Goal: Book appointment/travel/reservation

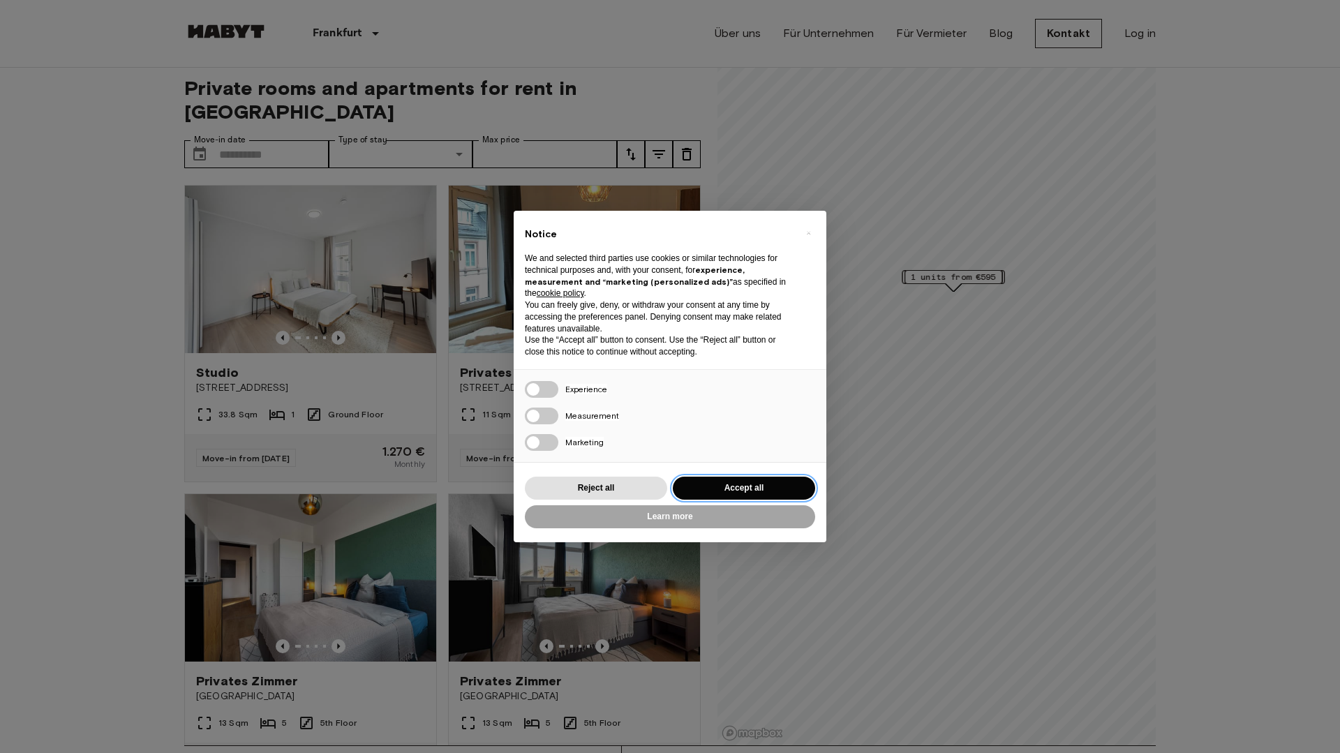
click at [724, 491] on button "Accept all" at bounding box center [744, 488] width 142 height 23
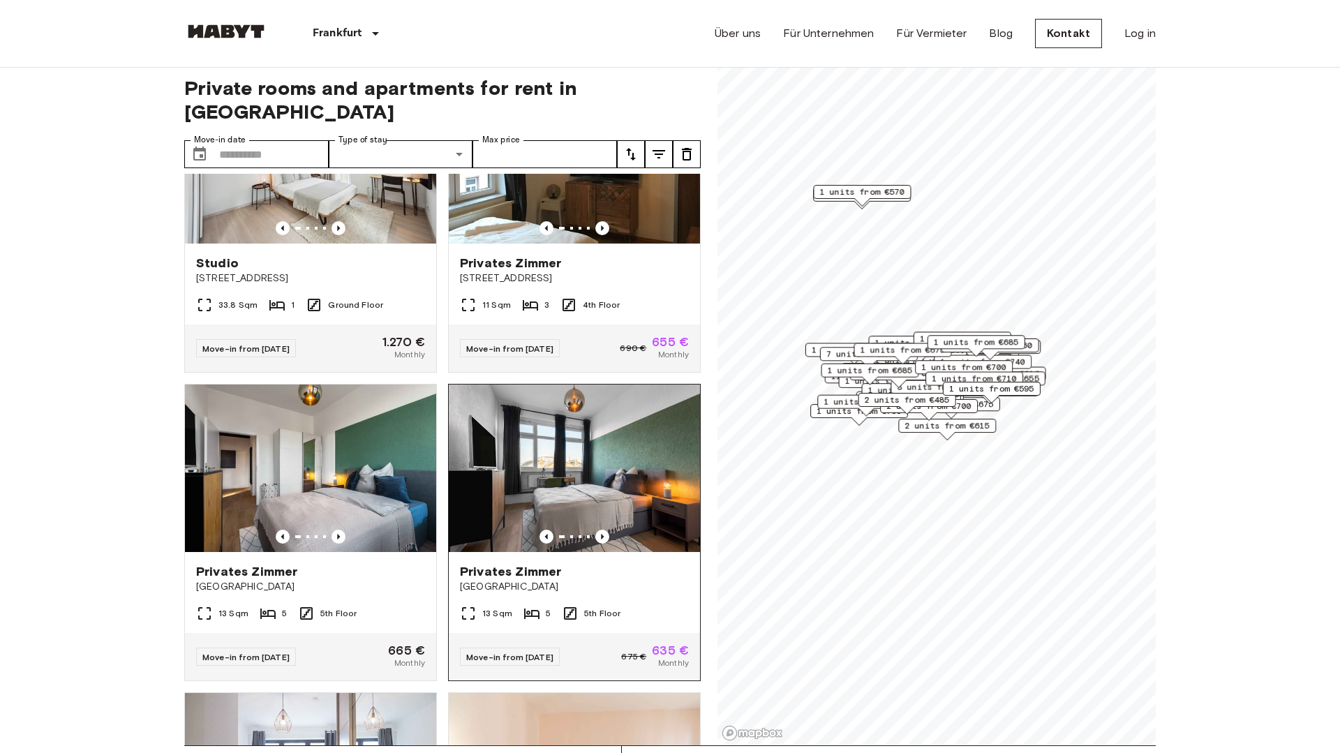
scroll to position [111, 0]
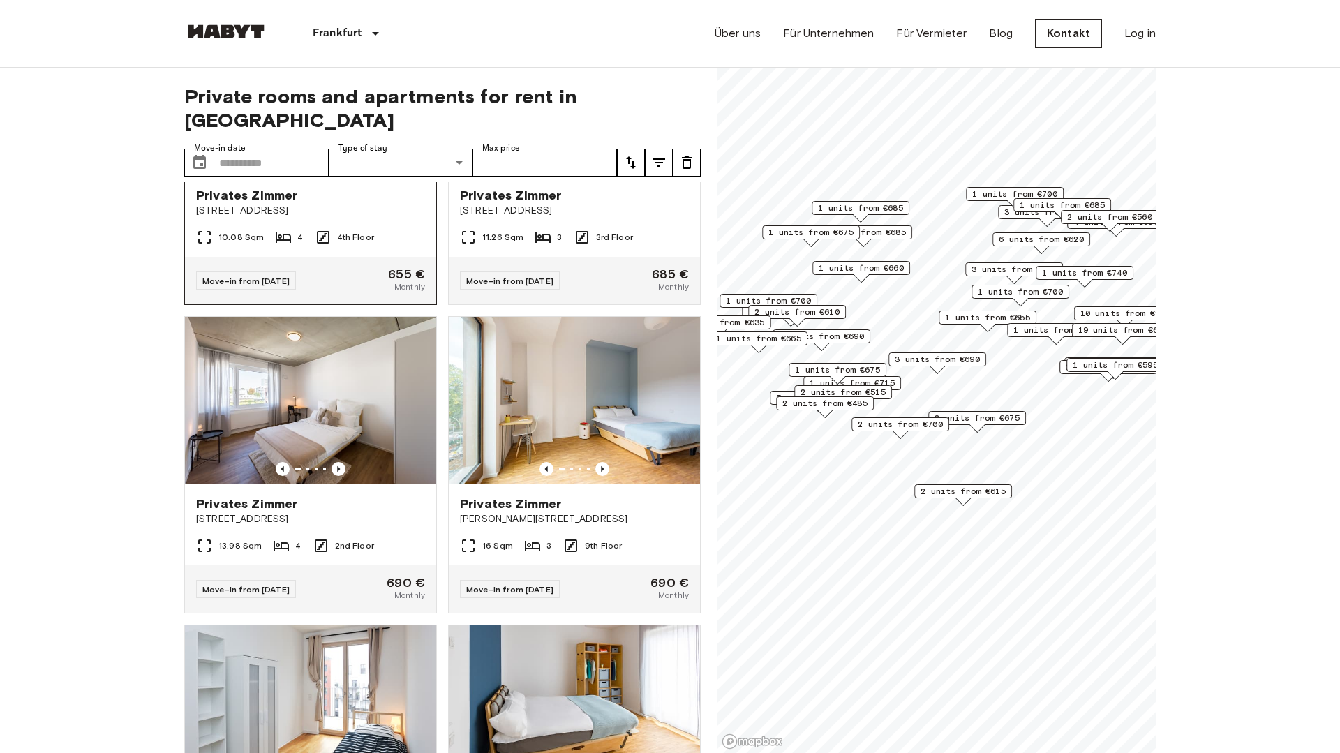
scroll to position [2069, 0]
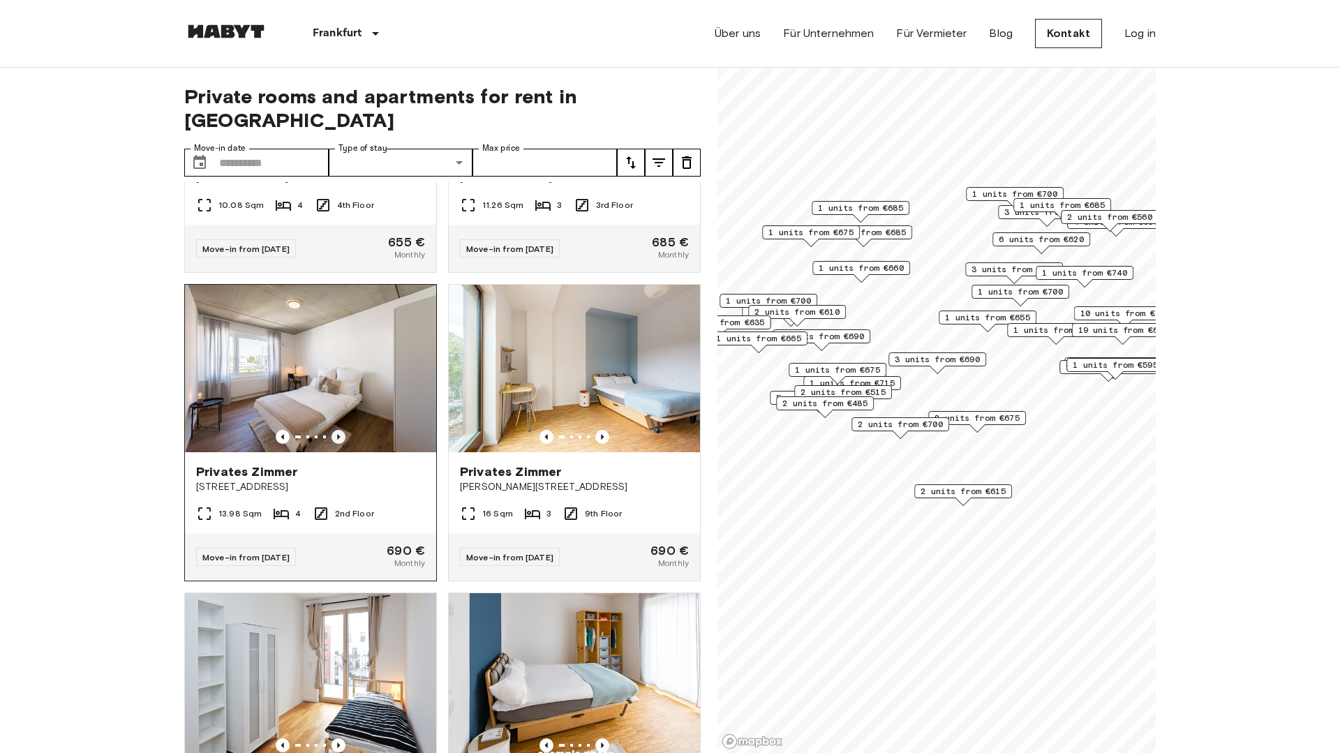
click at [338, 434] on icon "Previous image" at bounding box center [338, 437] width 3 height 6
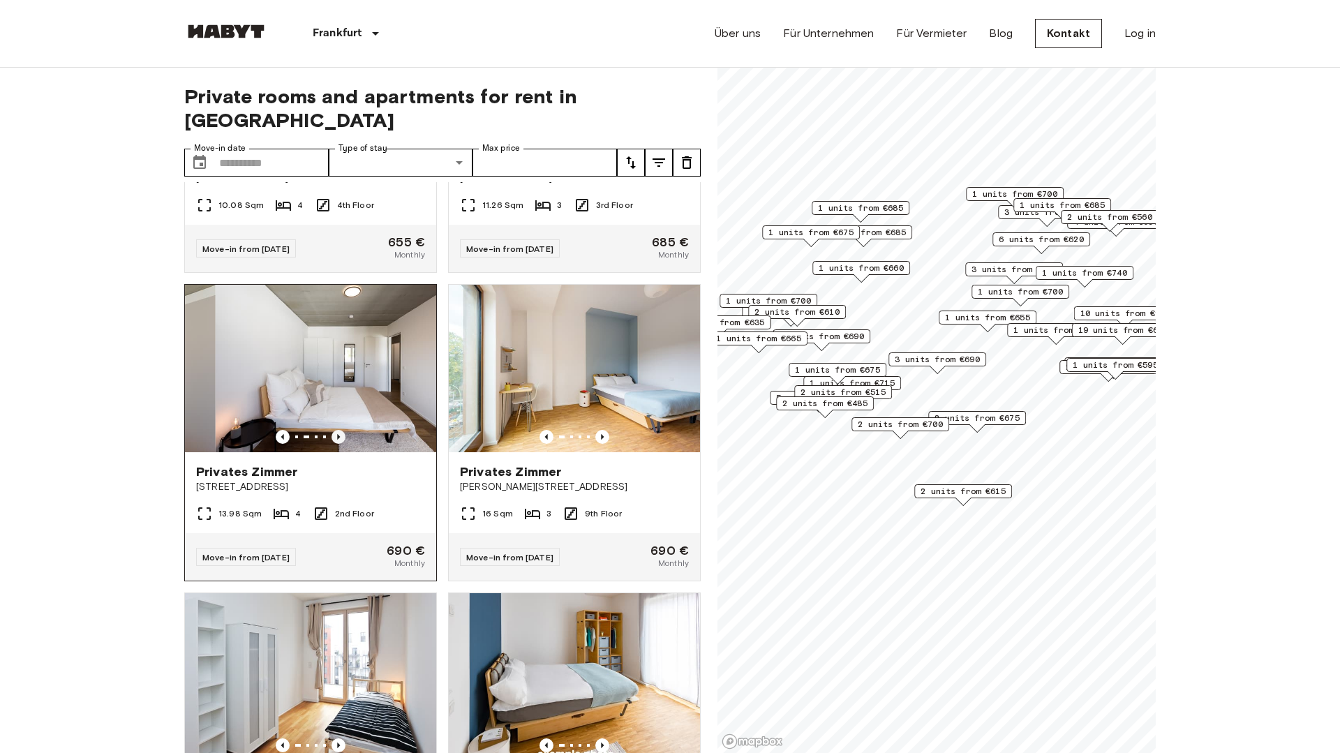
click at [338, 434] on icon "Previous image" at bounding box center [338, 437] width 3 height 6
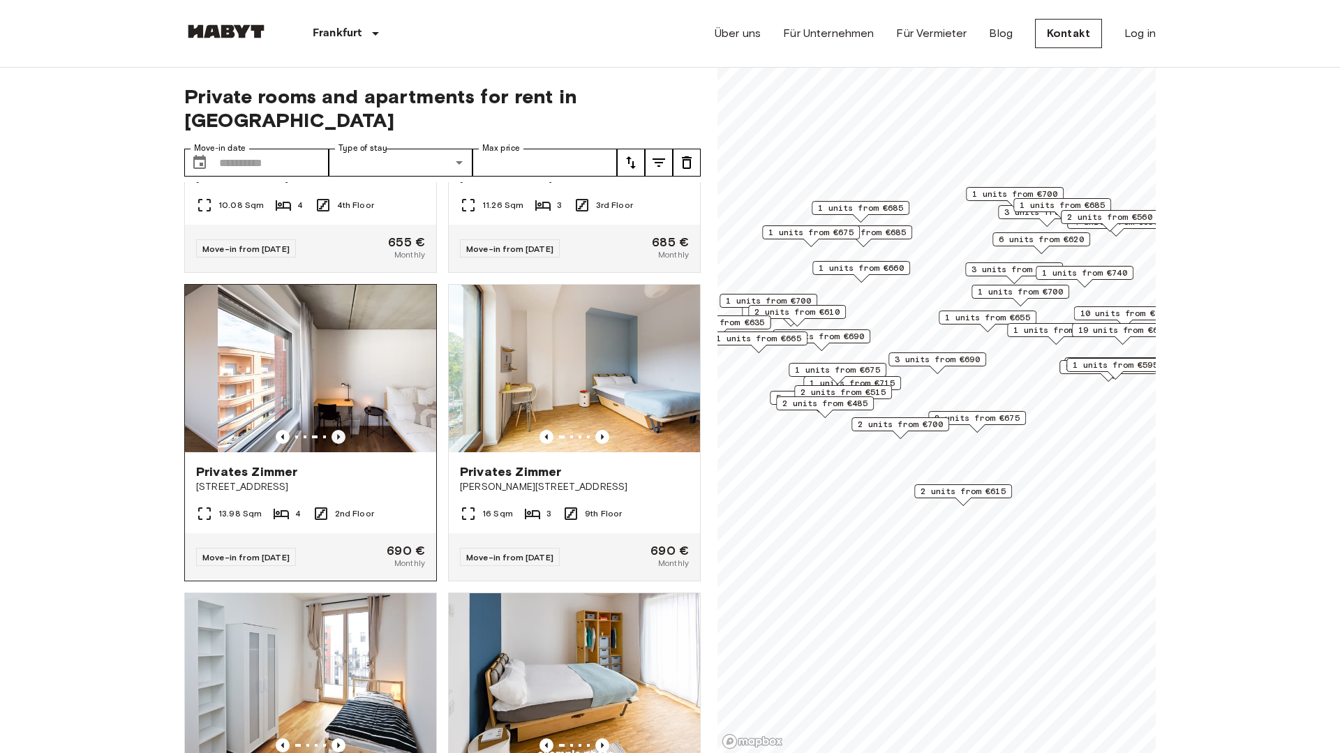
click at [339, 434] on icon "Previous image" at bounding box center [338, 437] width 3 height 6
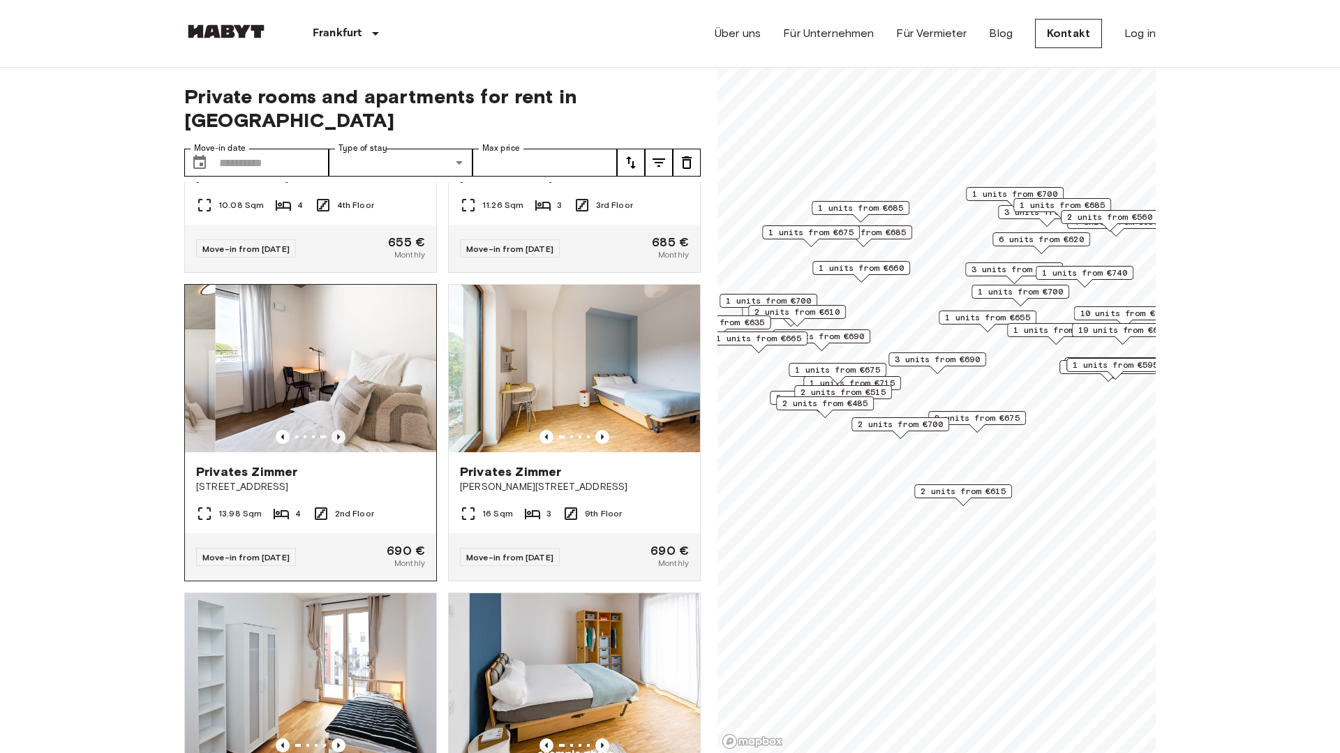
click at [339, 434] on icon "Previous image" at bounding box center [338, 437] width 3 height 6
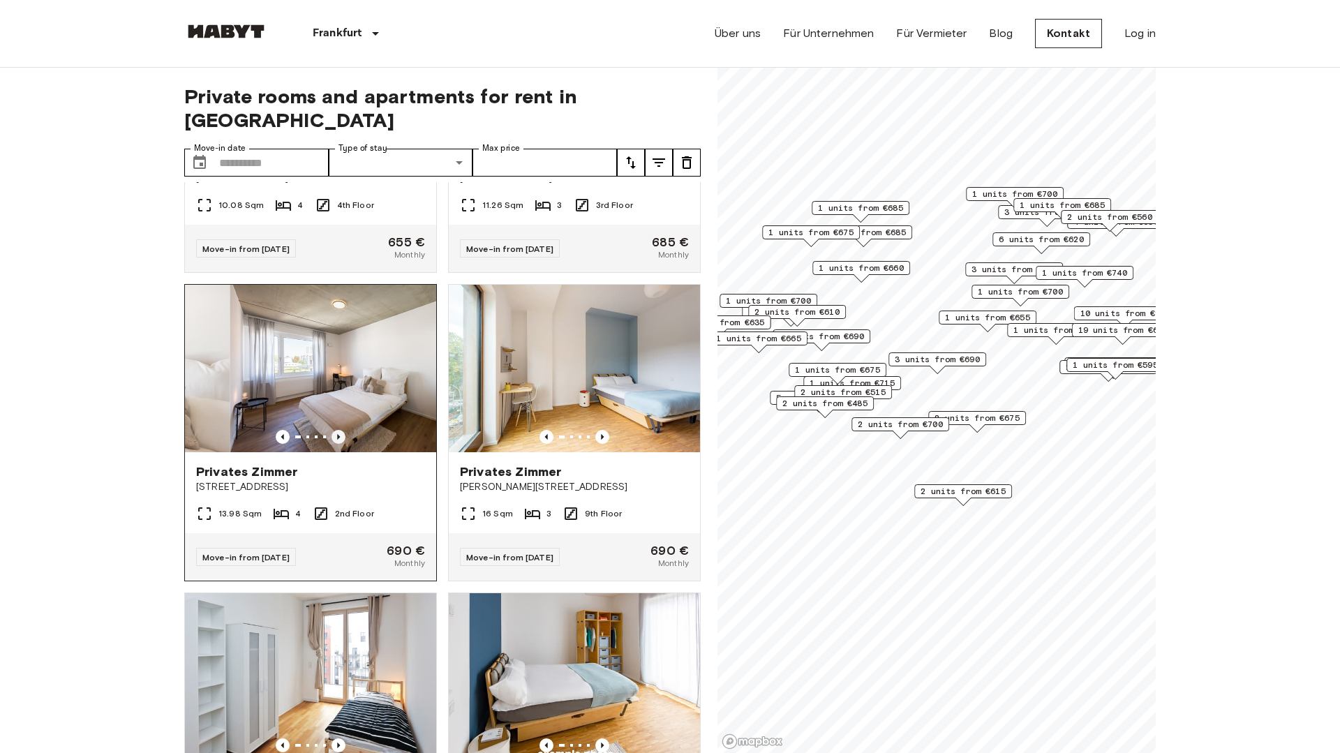
click at [339, 434] on icon "Previous image" at bounding box center [338, 437] width 3 height 6
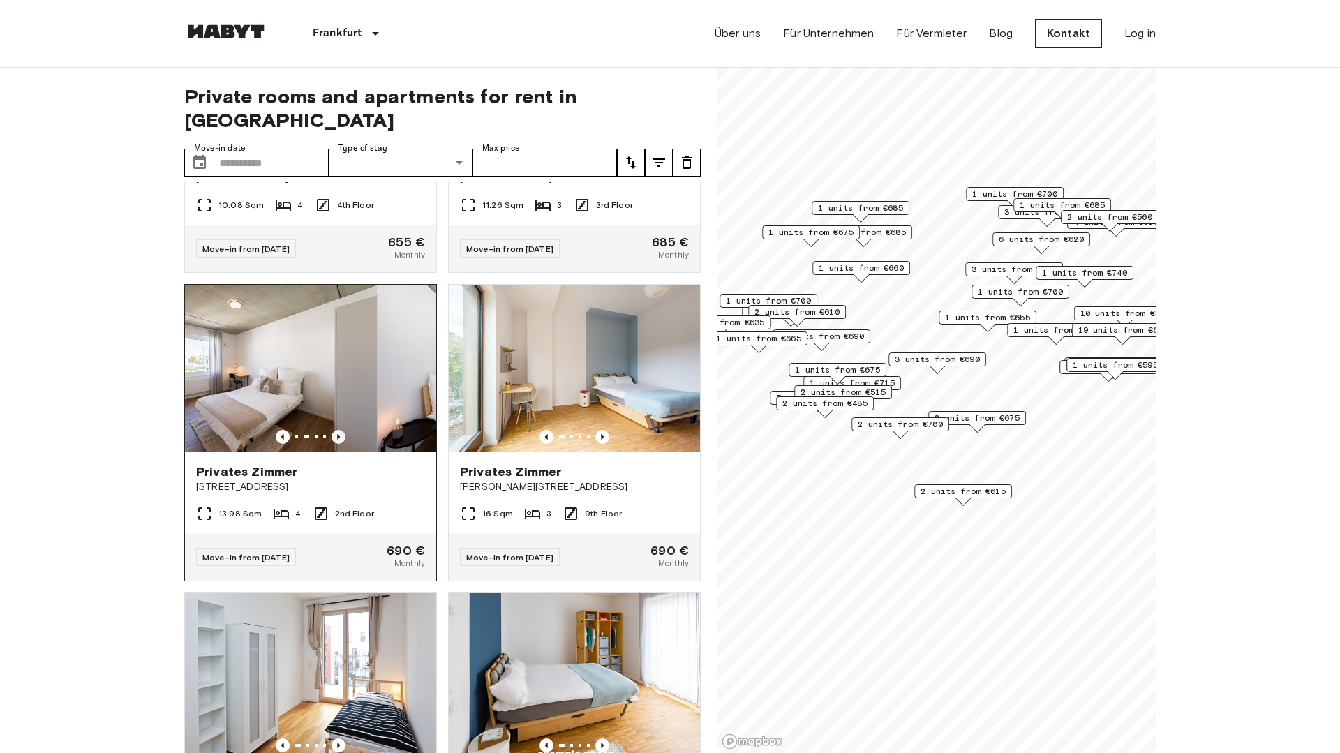
click at [339, 434] on icon "Previous image" at bounding box center [338, 437] width 3 height 6
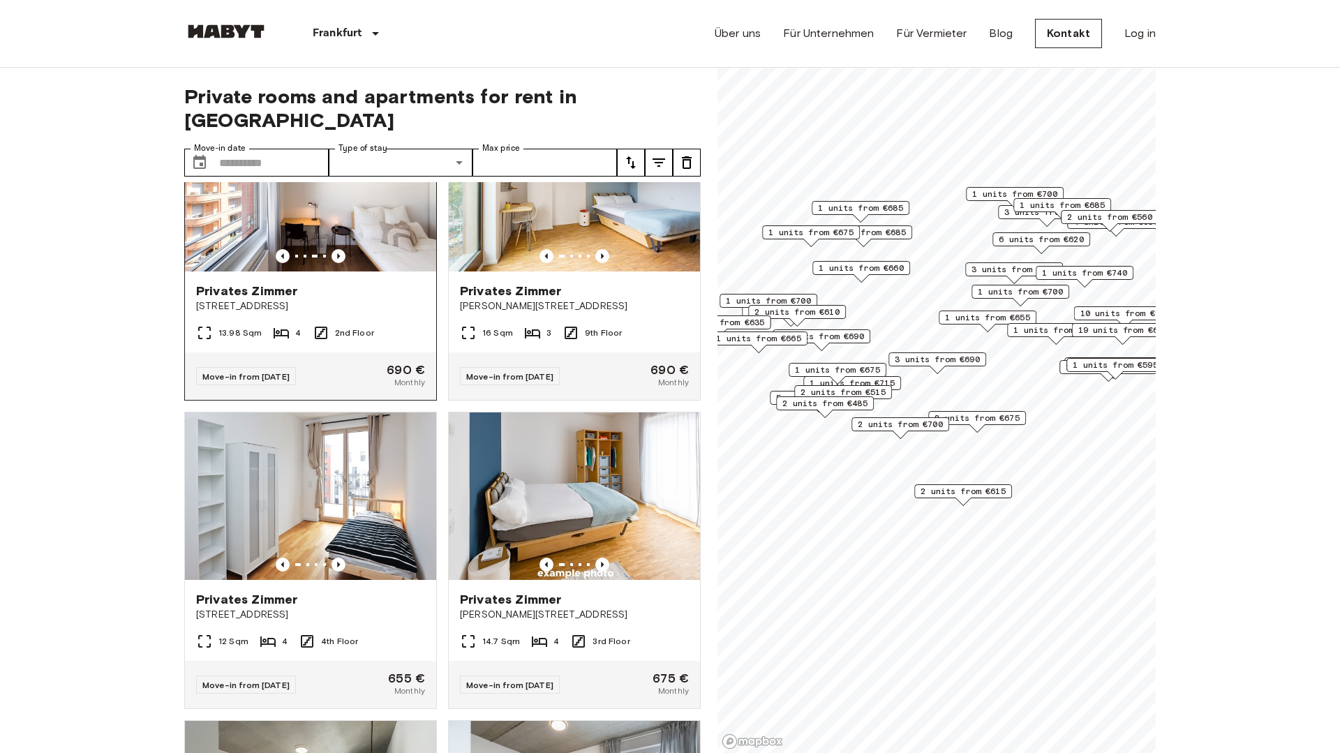
scroll to position [2261, 0]
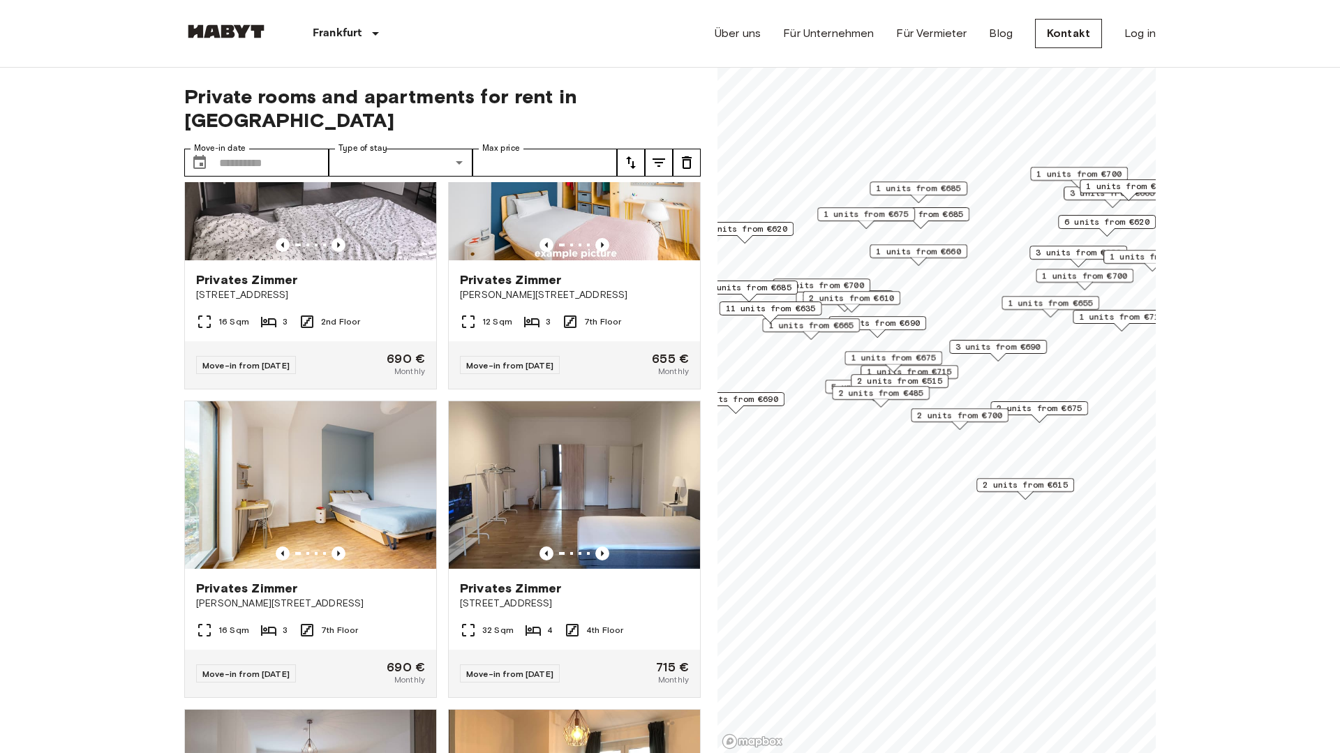
scroll to position [1335, 0]
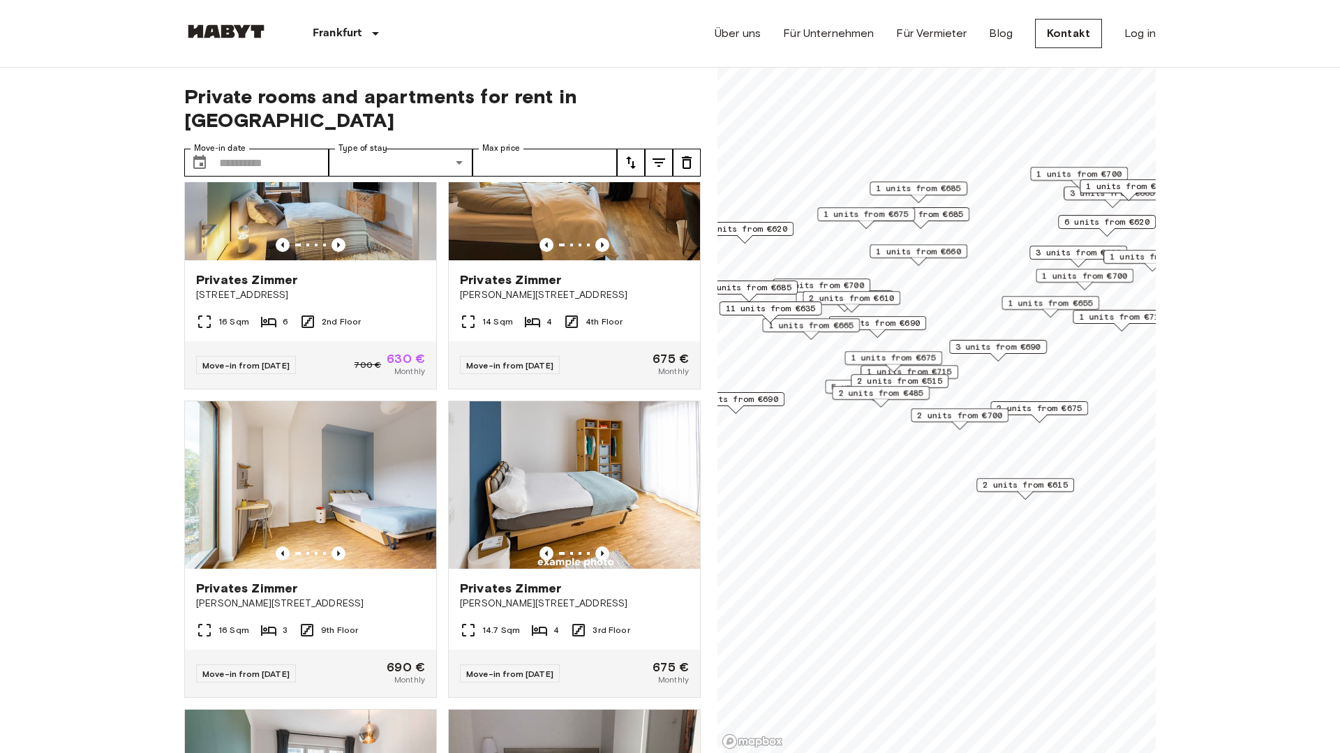
click at [879, 300] on span "2 units from €610" at bounding box center [851, 298] width 85 height 13
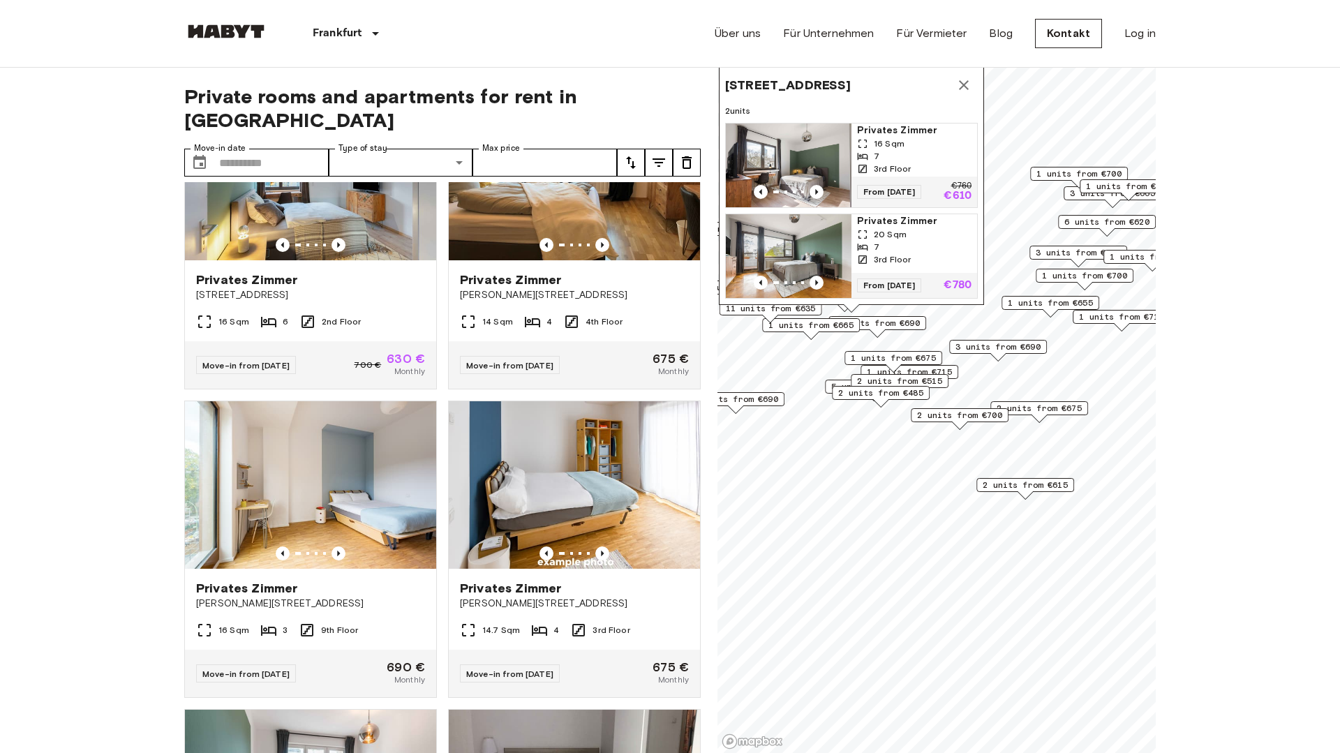
click at [967, 77] on icon "Map marker" at bounding box center [964, 85] width 17 height 17
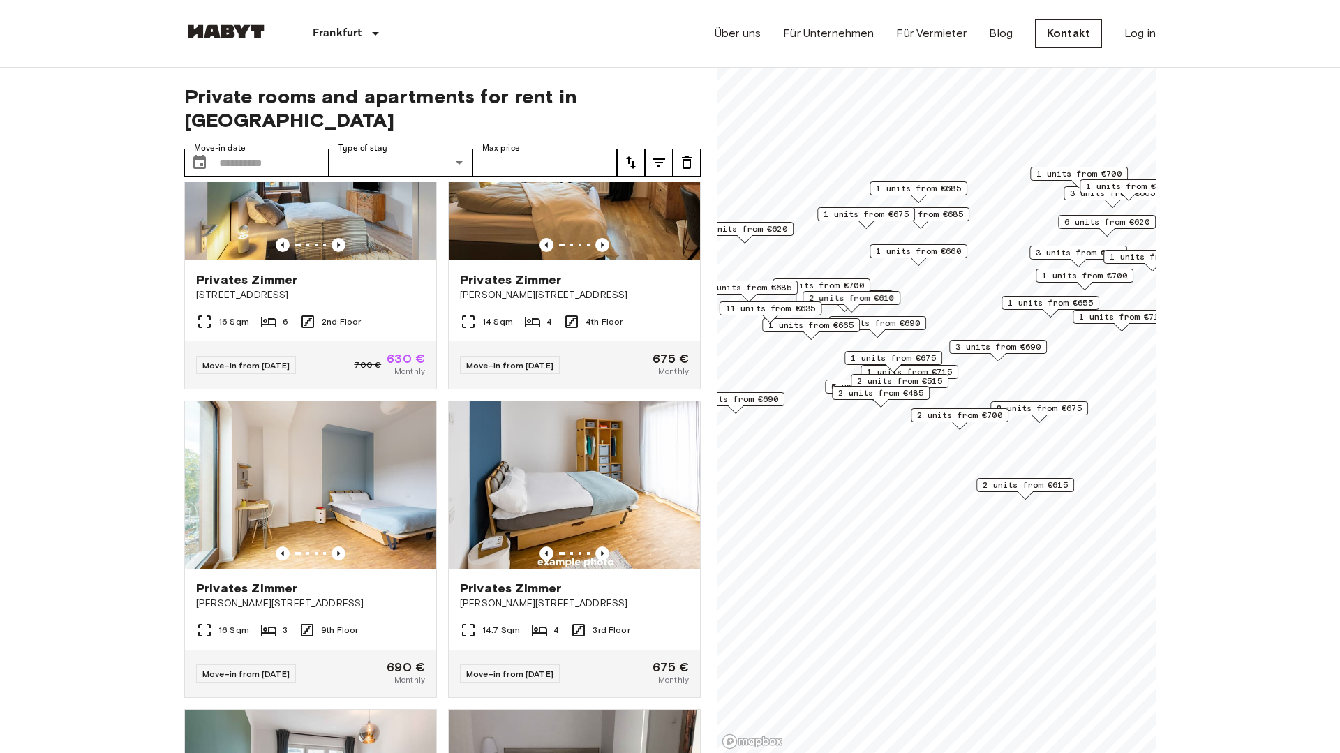
click at [795, 305] on span "11 units from €635" at bounding box center [771, 308] width 90 height 13
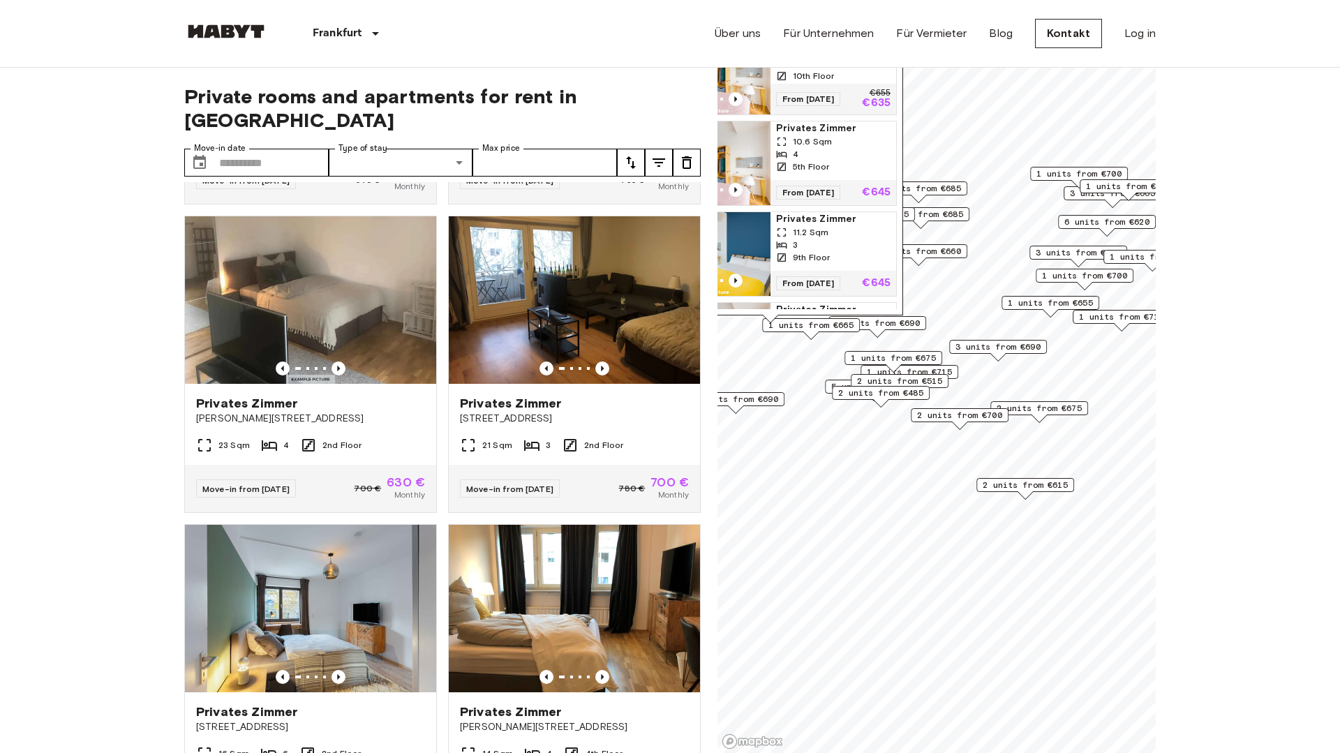
scroll to position [265, 0]
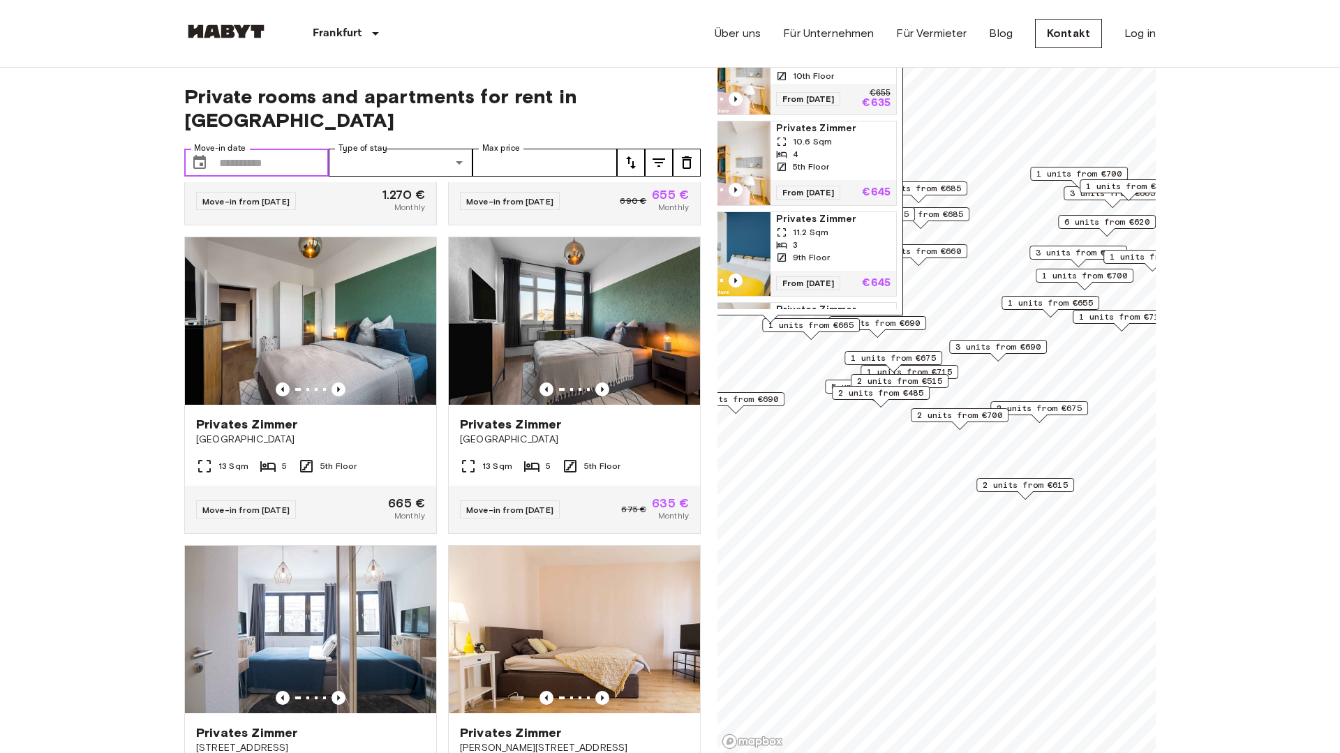
click at [288, 149] on input "Move-in date" at bounding box center [274, 163] width 110 height 28
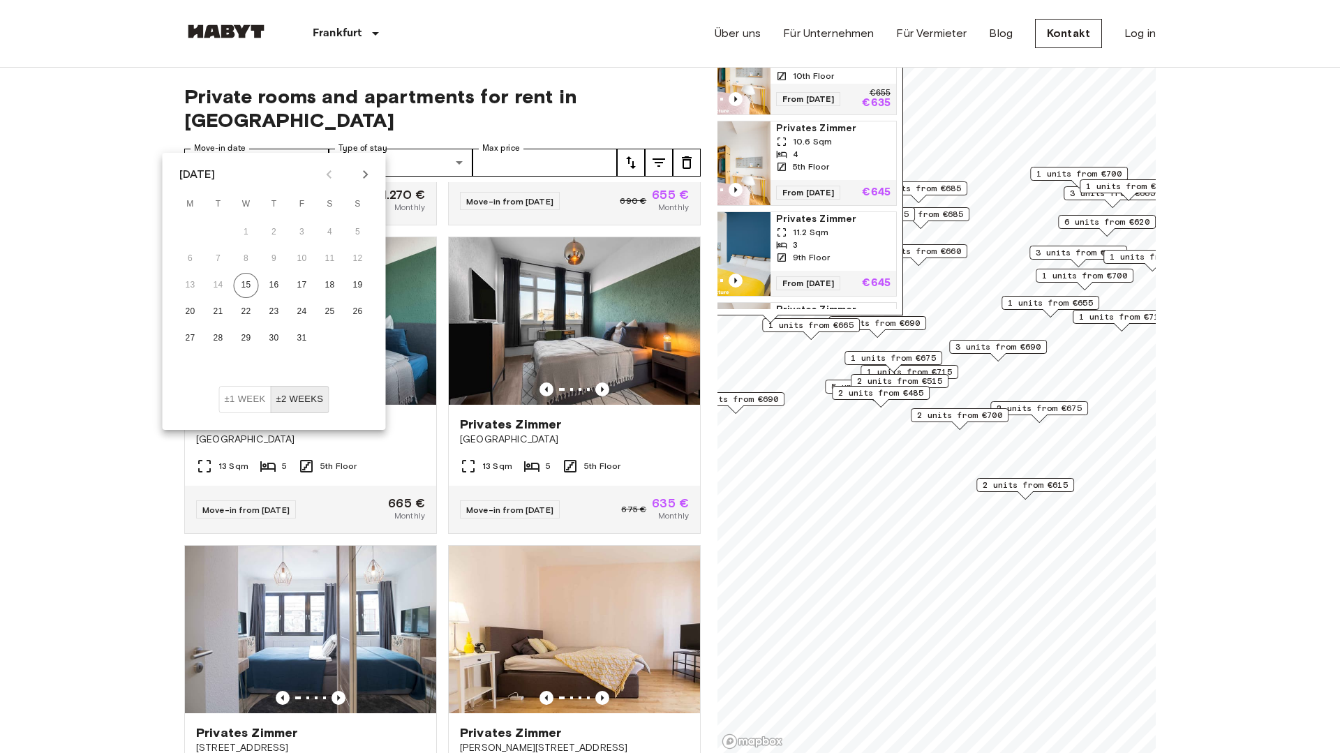
click at [359, 179] on icon "Next month" at bounding box center [365, 174] width 17 height 17
click at [274, 228] on button "1" at bounding box center [274, 232] width 25 height 25
type input "**********"
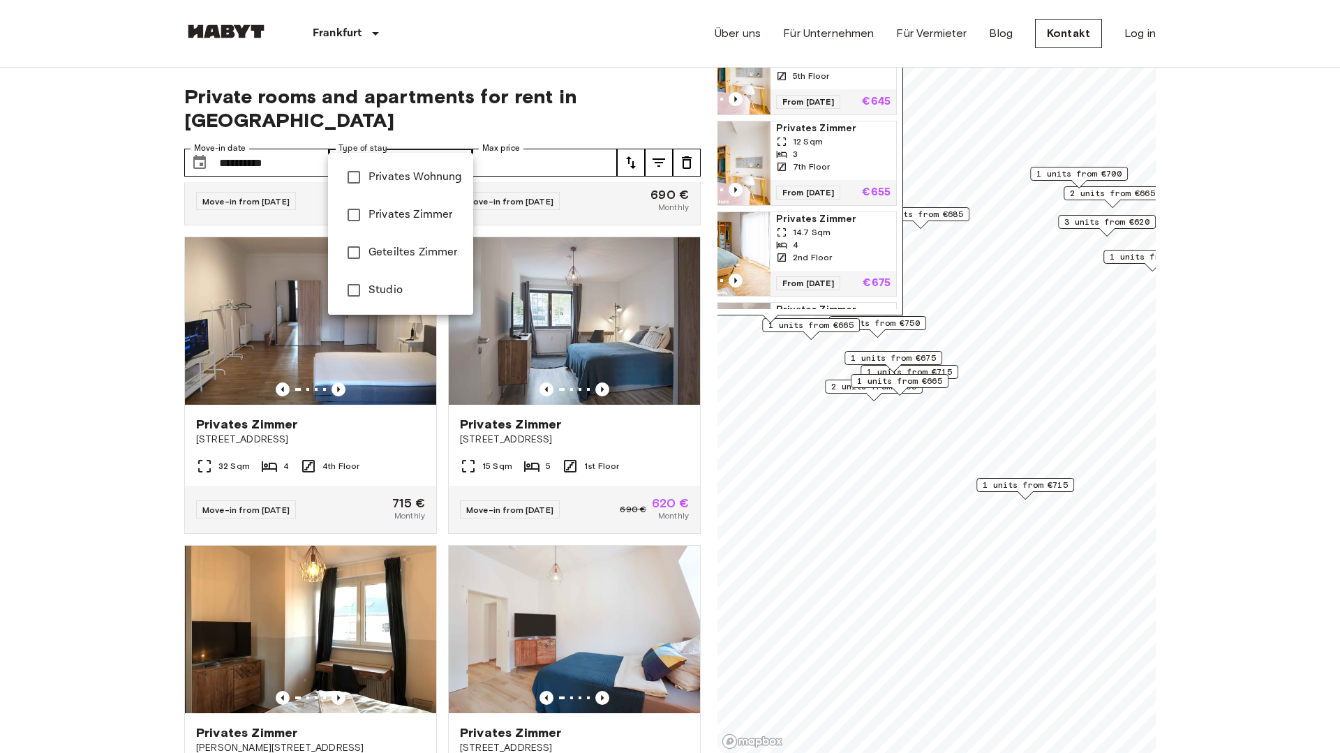
click at [142, 336] on div at bounding box center [670, 376] width 1340 height 753
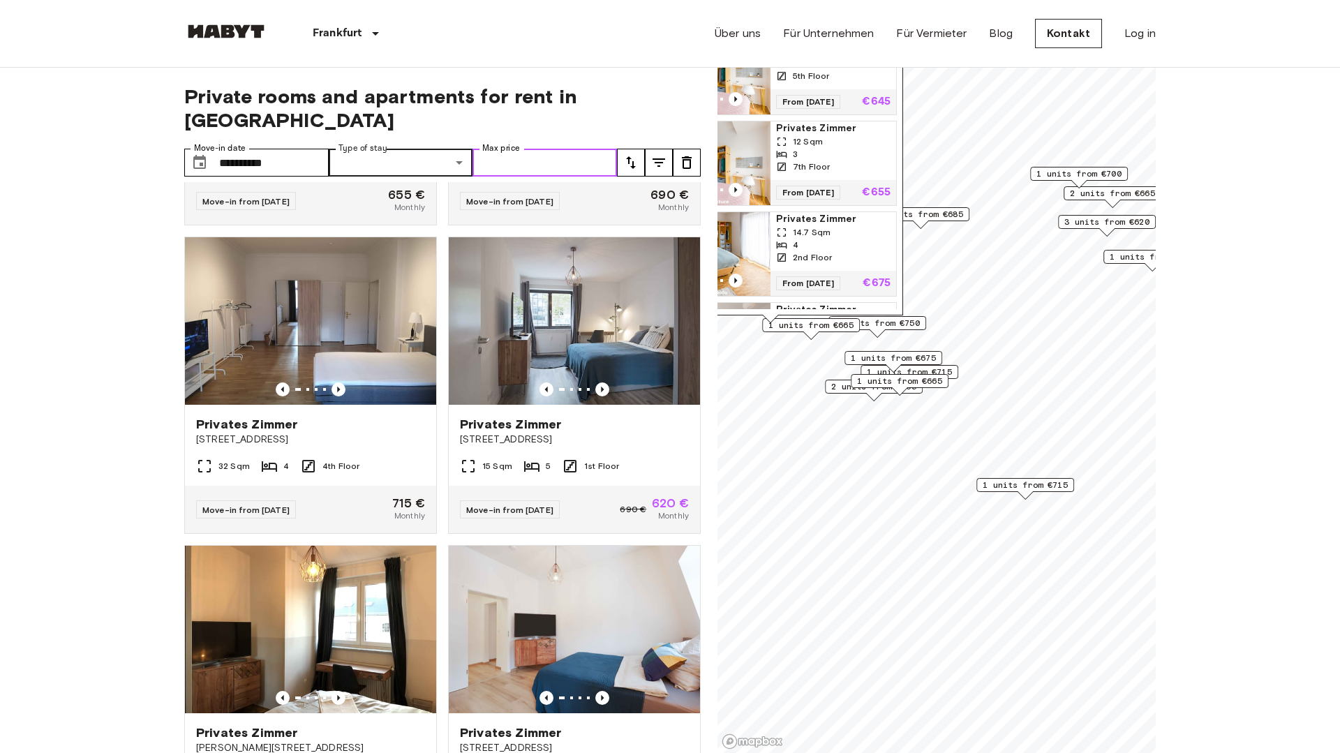
click at [534, 149] on input "Max price" at bounding box center [545, 163] width 145 height 28
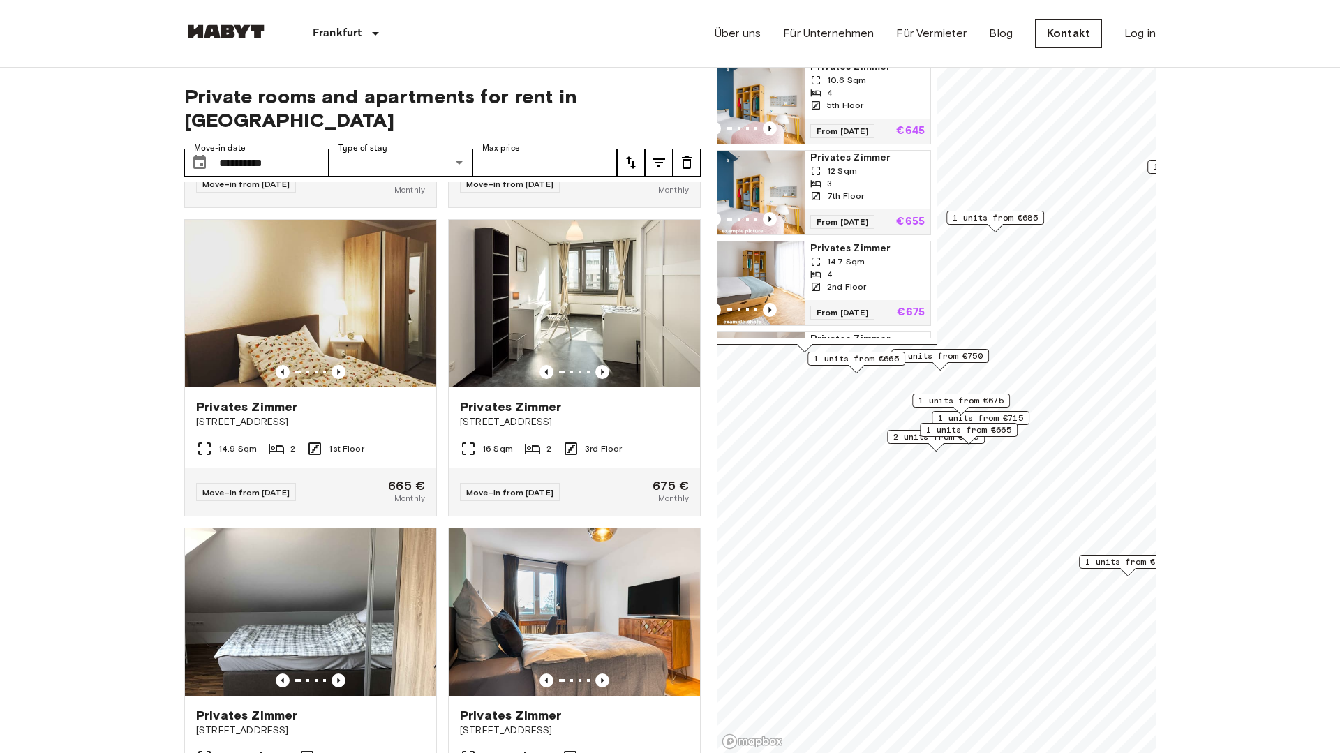
click at [854, 358] on span "1 units from €665" at bounding box center [856, 359] width 85 height 13
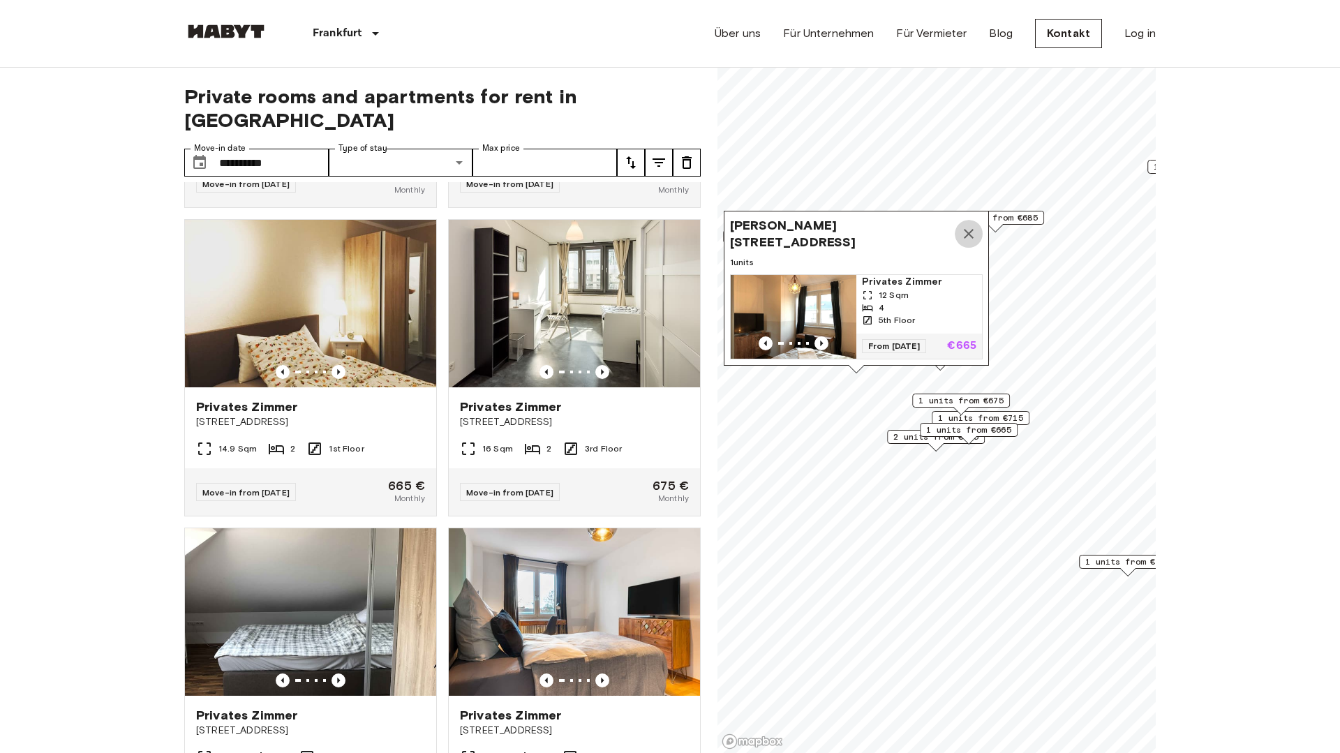
click at [968, 235] on icon "Map marker" at bounding box center [969, 233] width 17 height 17
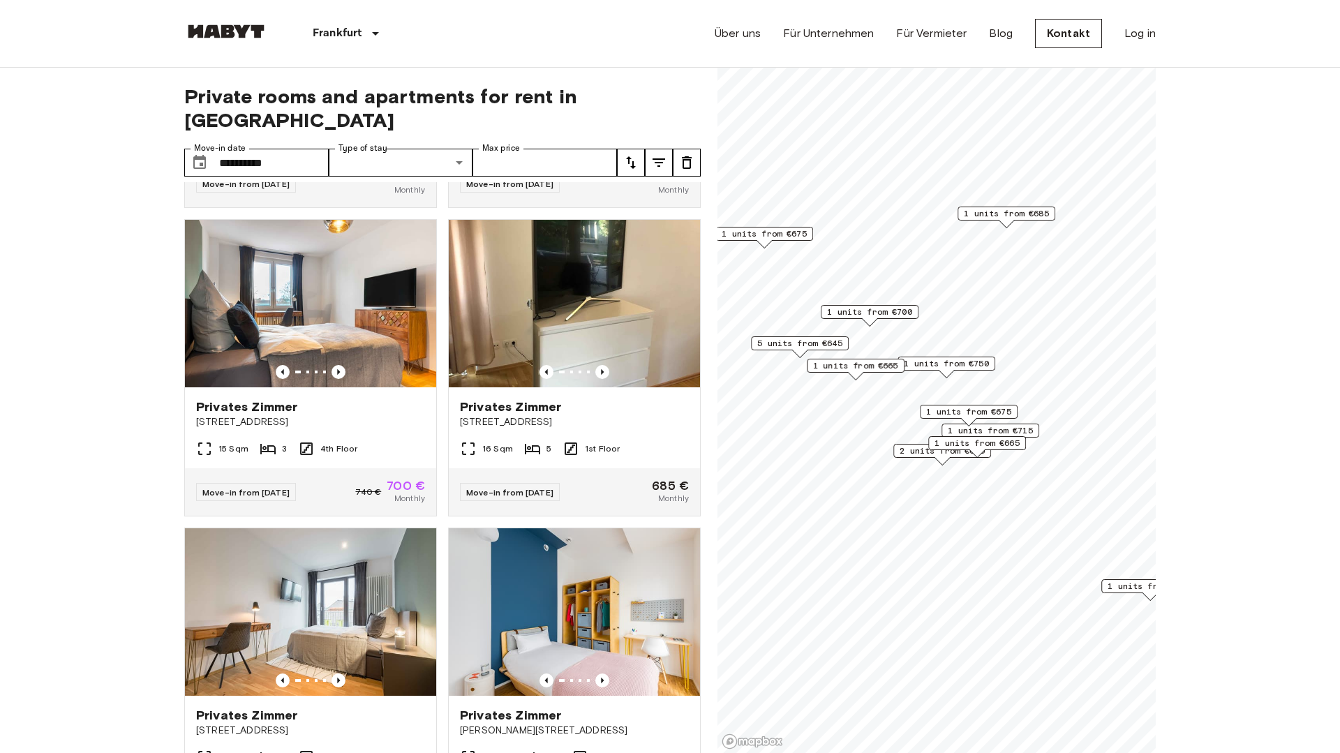
scroll to position [591, 0]
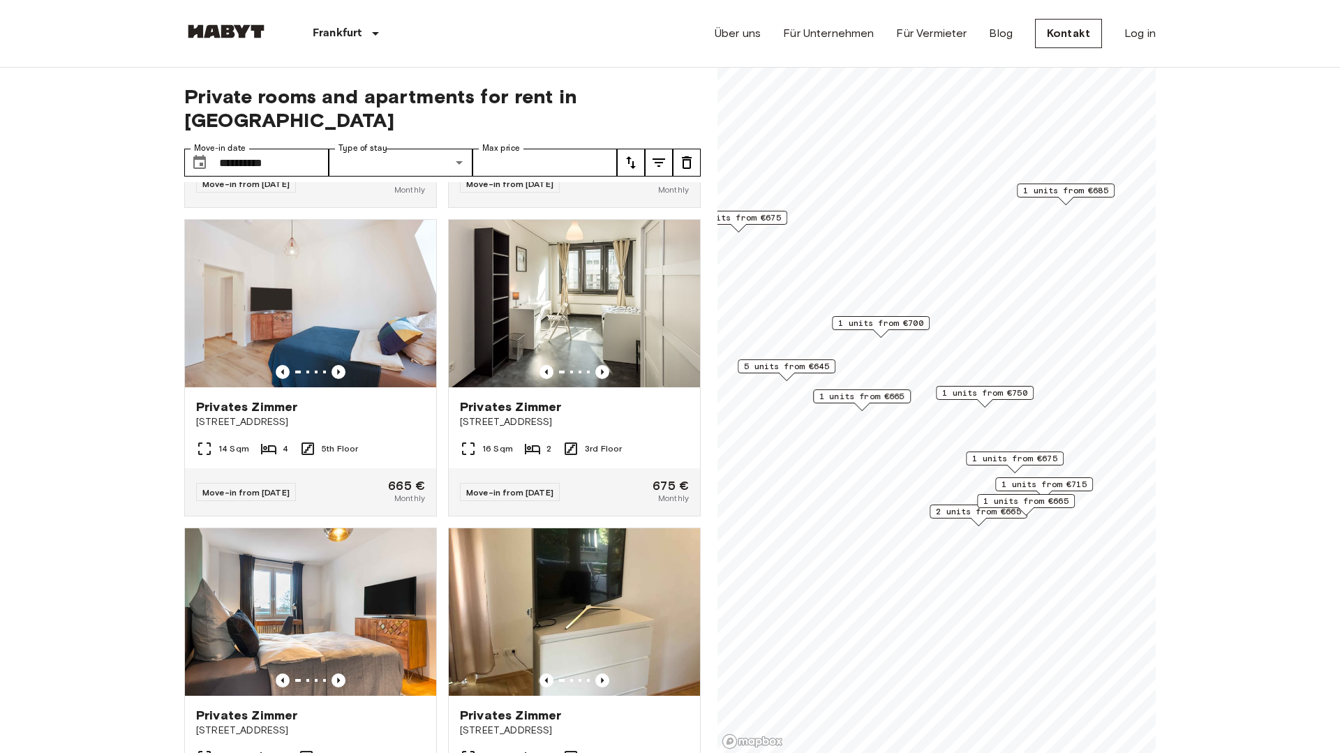
click at [892, 325] on span "1 units from €700" at bounding box center [880, 323] width 85 height 13
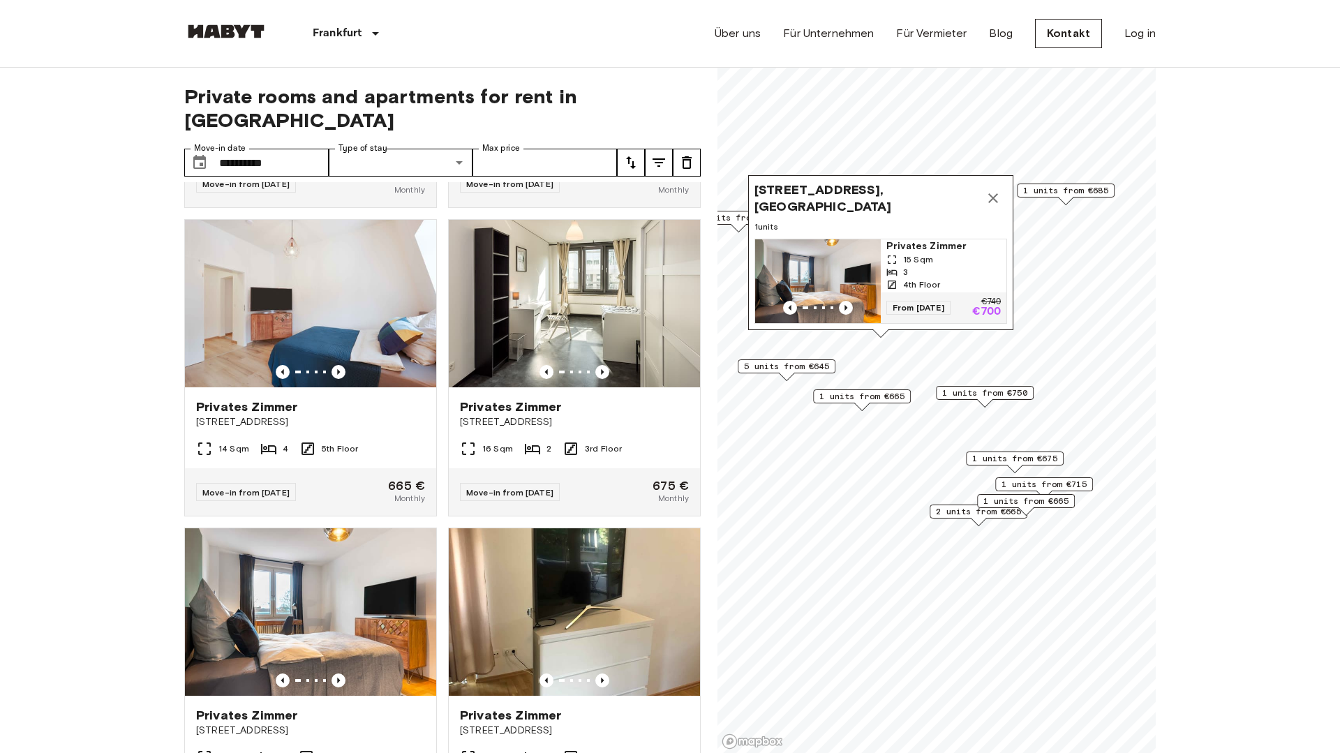
click at [993, 190] on icon "Map marker" at bounding box center [993, 198] width 17 height 17
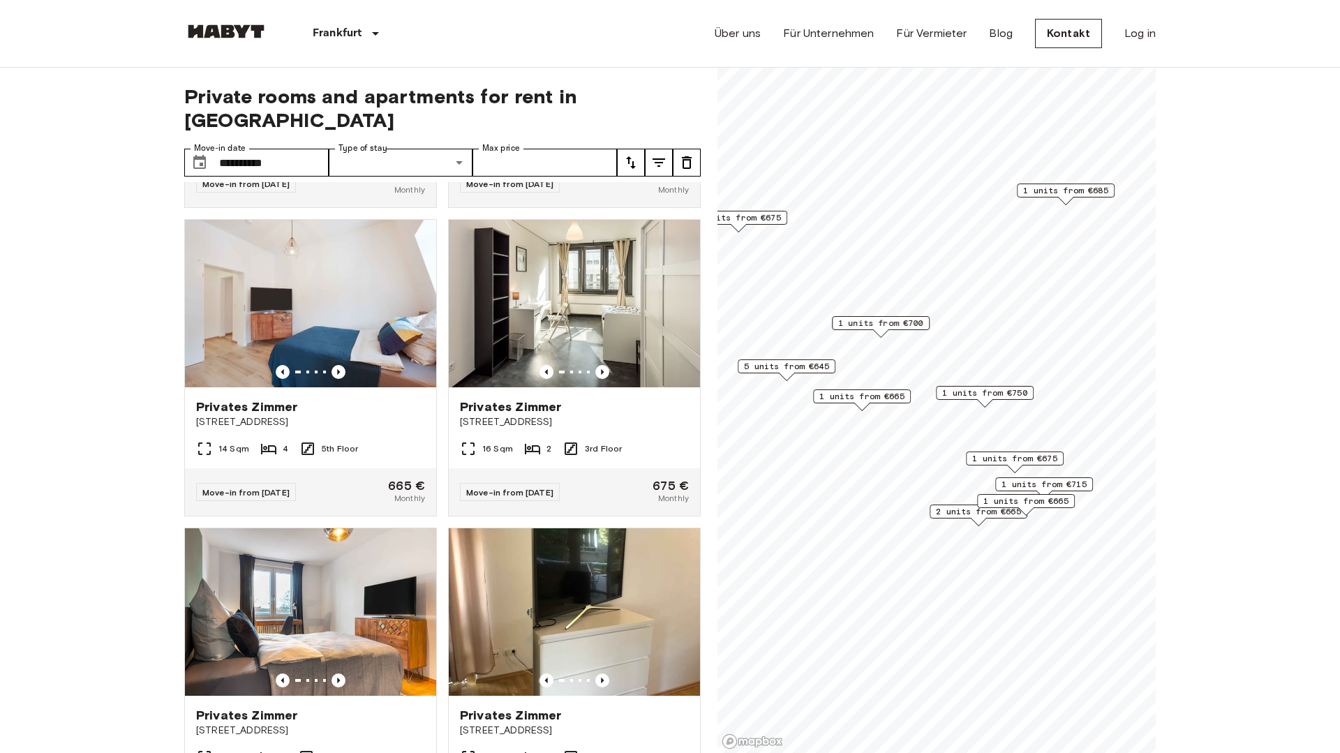
click at [749, 218] on span "1 units from €675" at bounding box center [738, 218] width 85 height 13
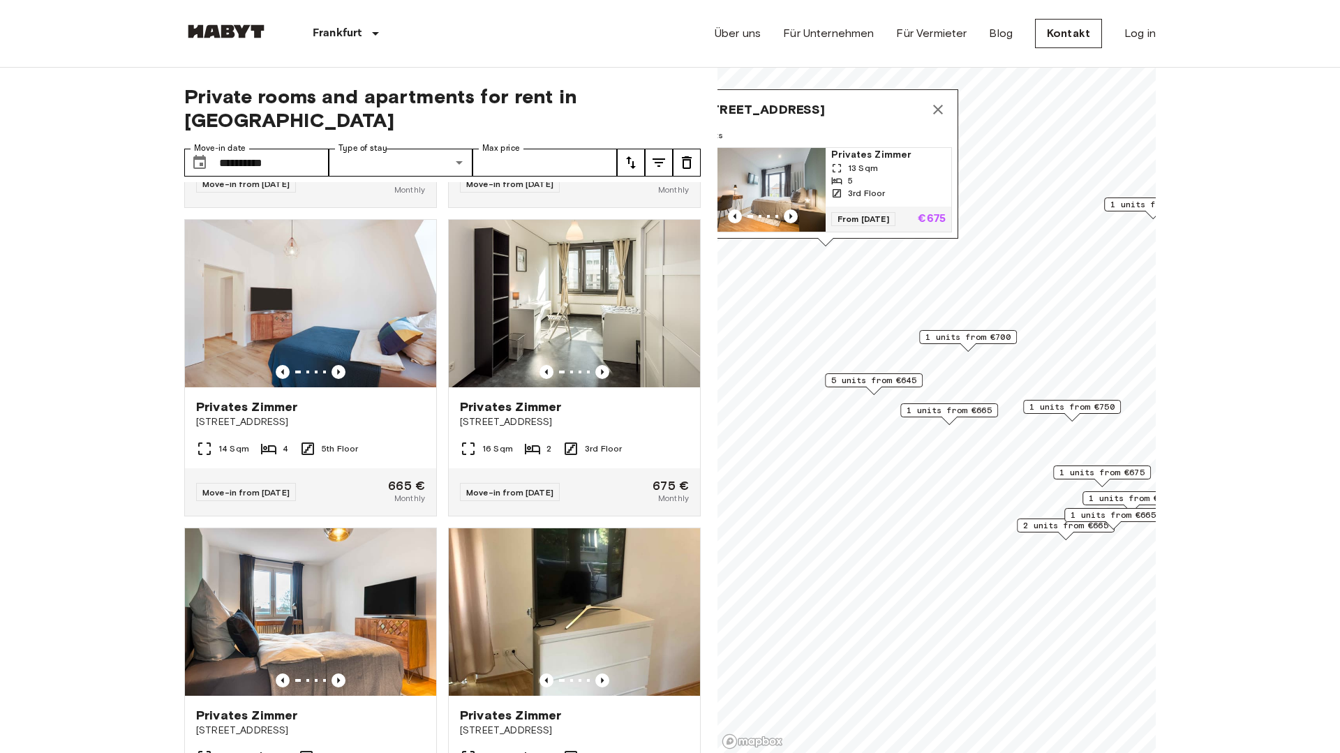
click at [995, 336] on span "1 units from €700" at bounding box center [968, 337] width 85 height 13
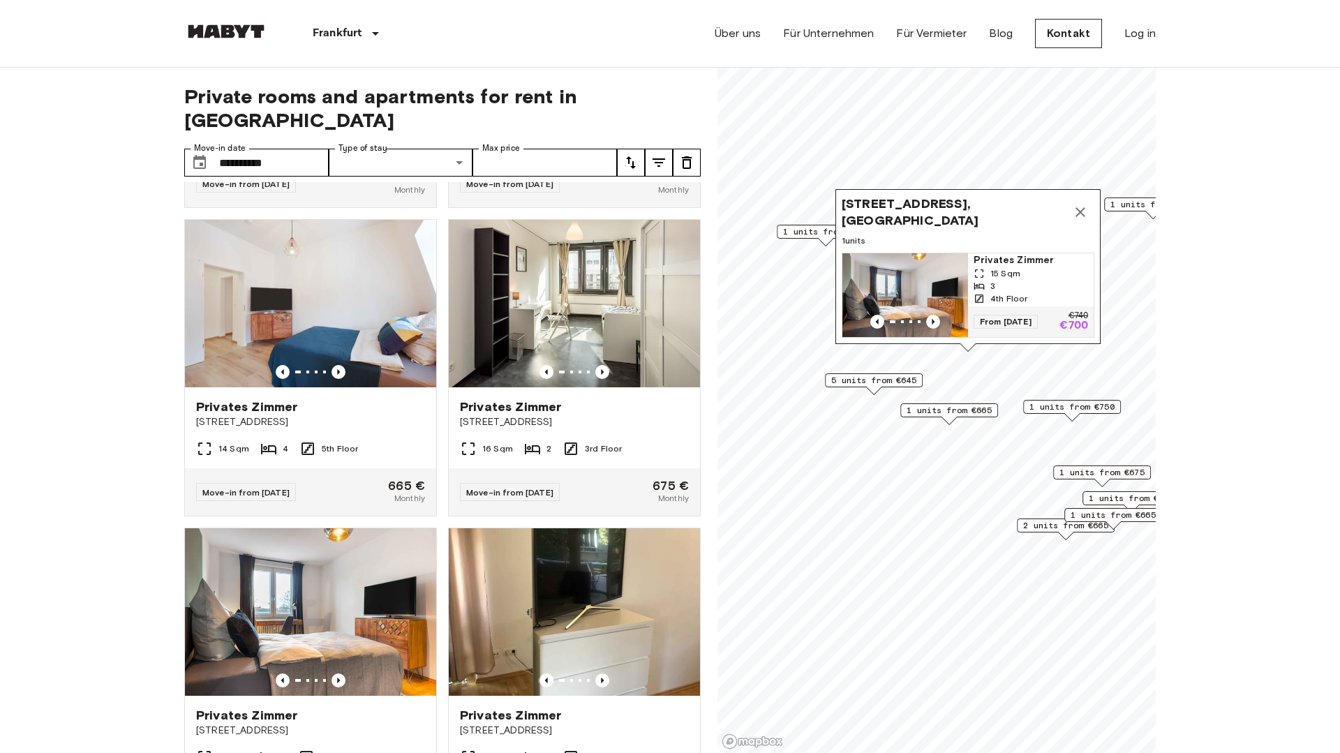
click at [805, 235] on span "1 units from €675" at bounding box center [825, 231] width 85 height 13
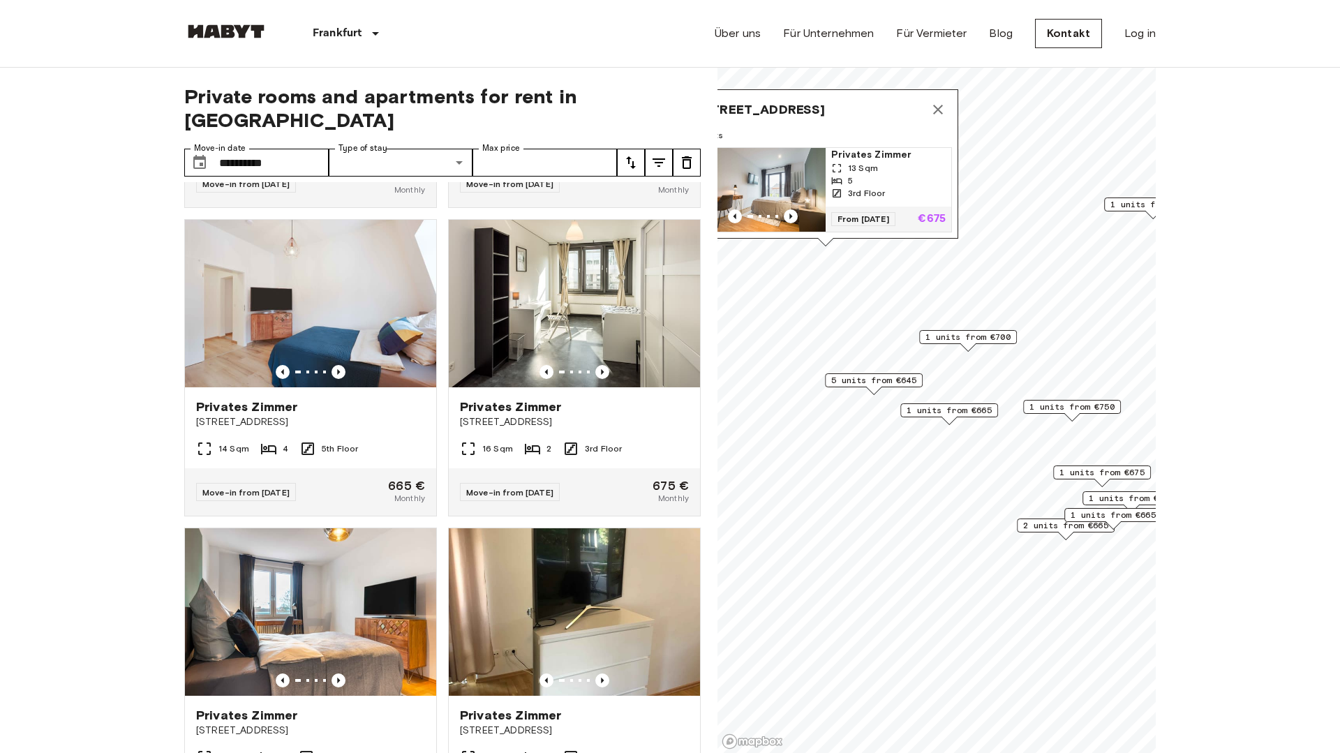
click at [949, 339] on span "1 units from €700" at bounding box center [968, 337] width 85 height 13
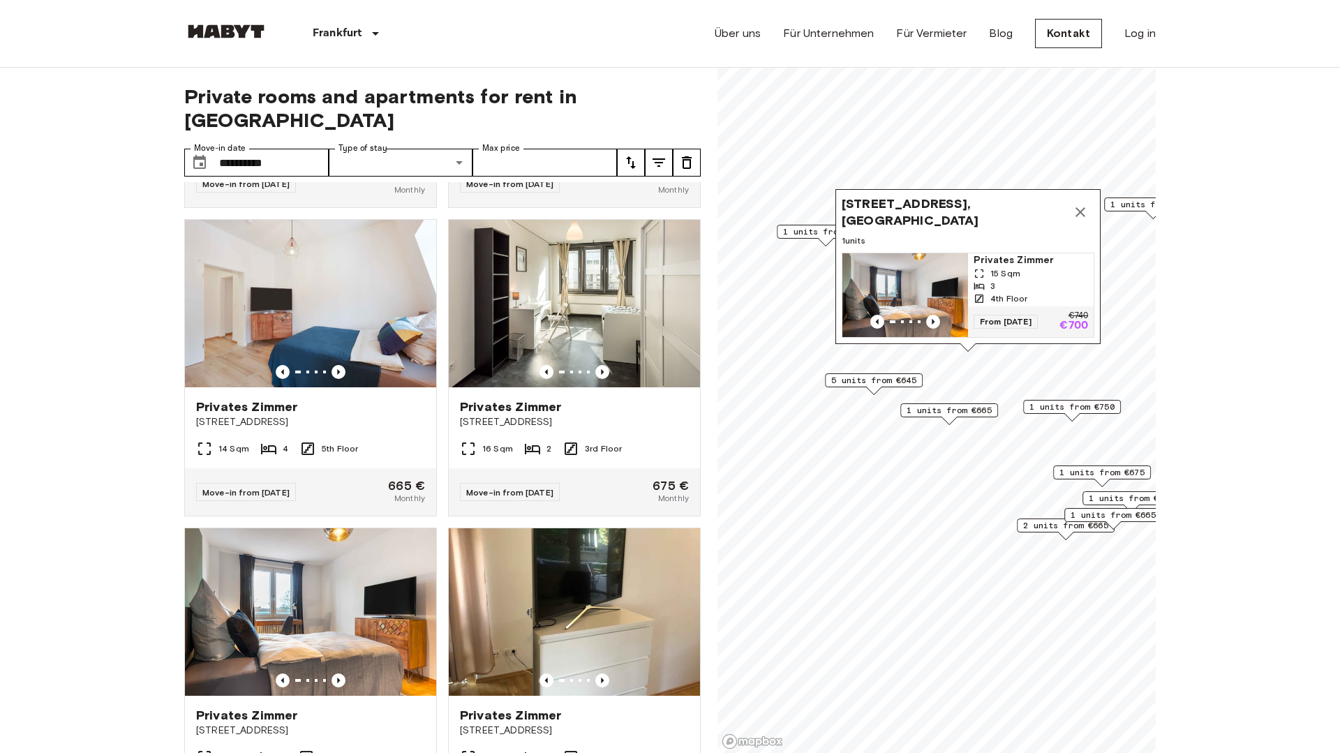
click at [924, 283] on img "Map marker" at bounding box center [906, 295] width 126 height 84
click at [1086, 214] on icon "Map marker" at bounding box center [1080, 212] width 17 height 17
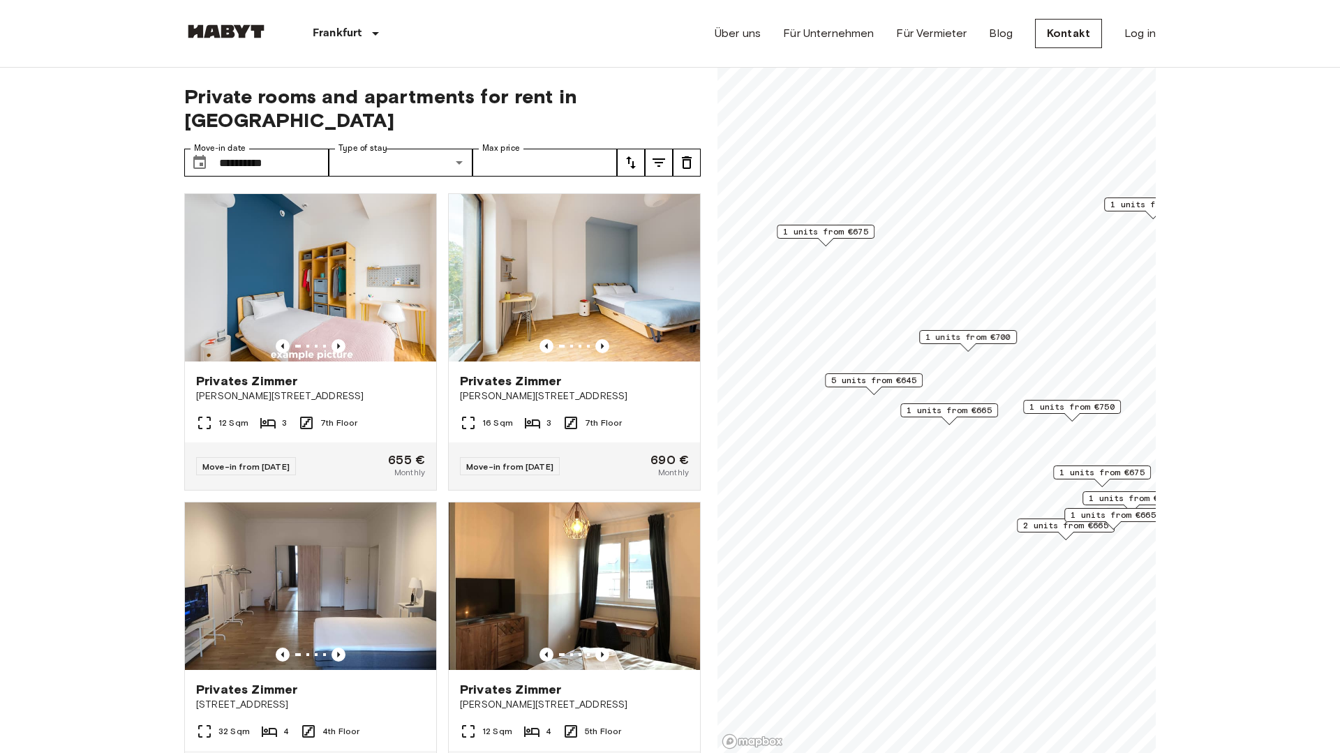
click at [873, 376] on span "5 units from €645" at bounding box center [873, 380] width 85 height 13
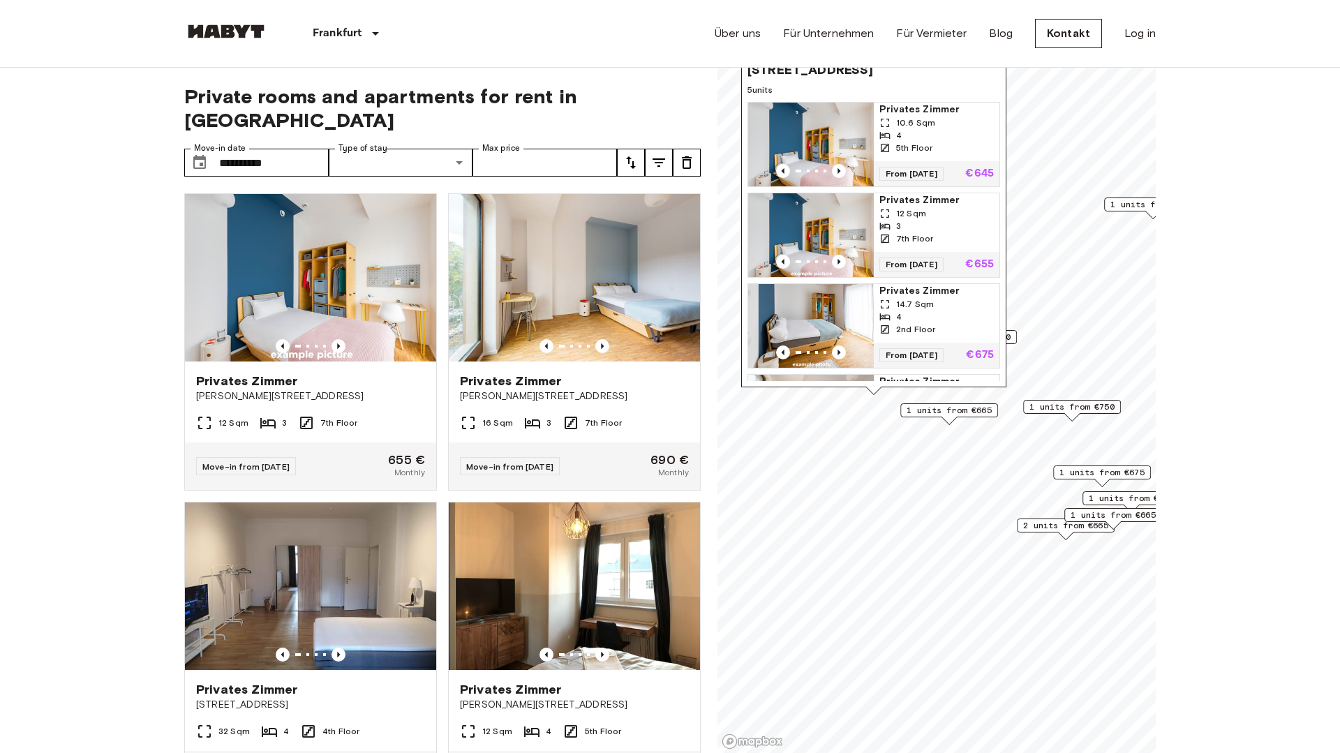
click at [832, 145] on img "Map marker" at bounding box center [811, 145] width 126 height 84
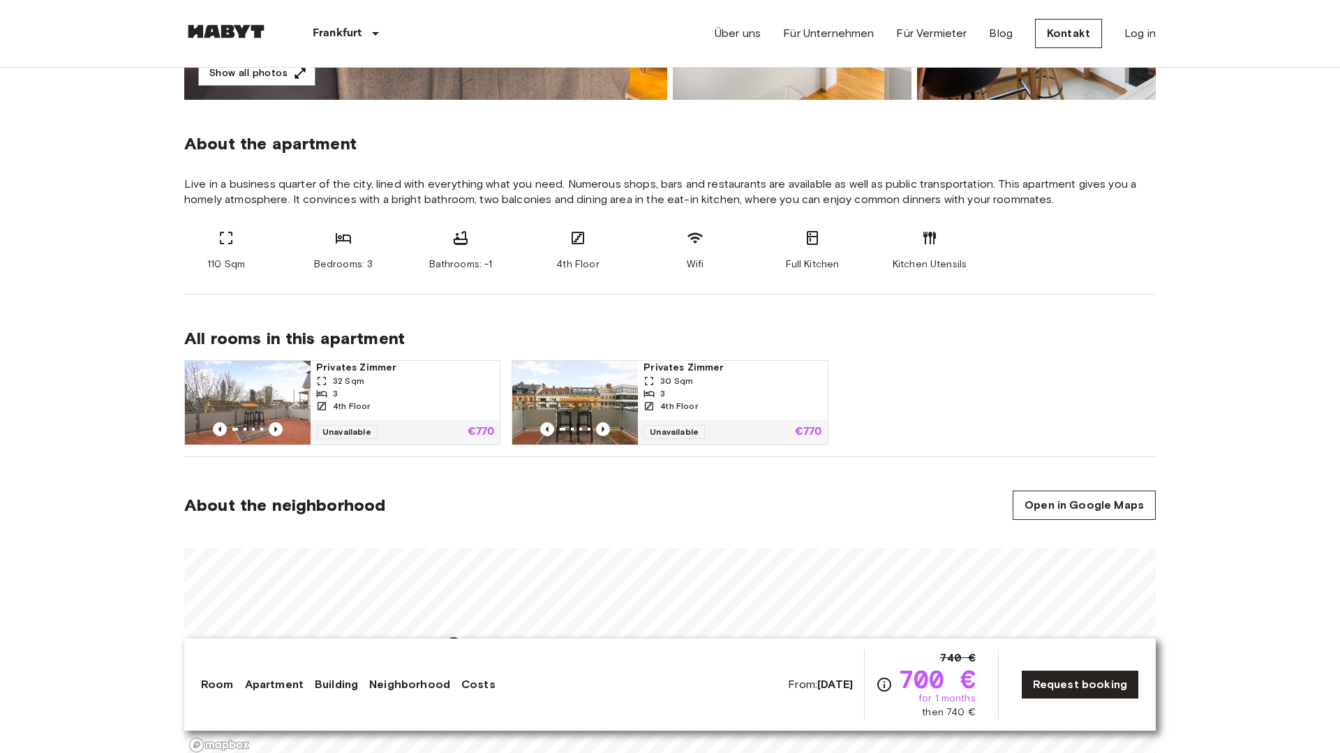
scroll to position [460, 0]
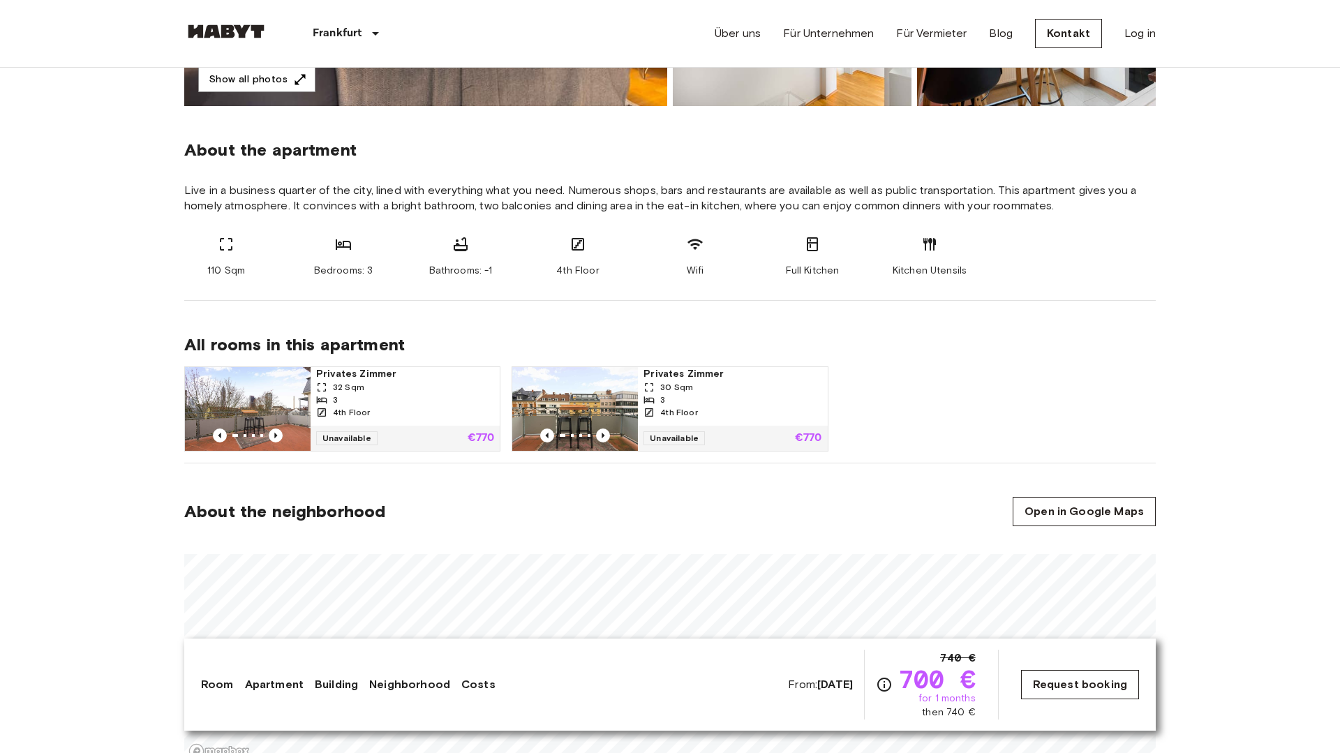
click at [1086, 684] on link "Request booking" at bounding box center [1080, 684] width 118 height 29
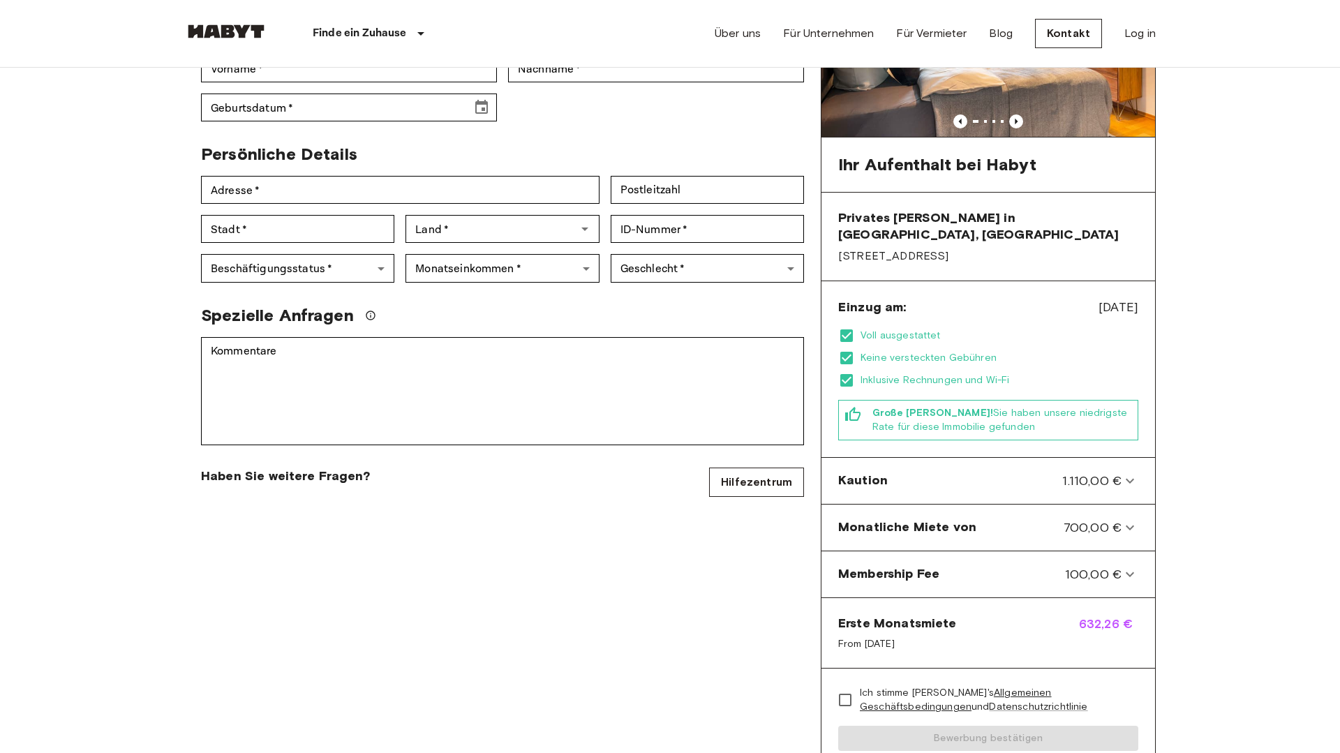
scroll to position [211, 0]
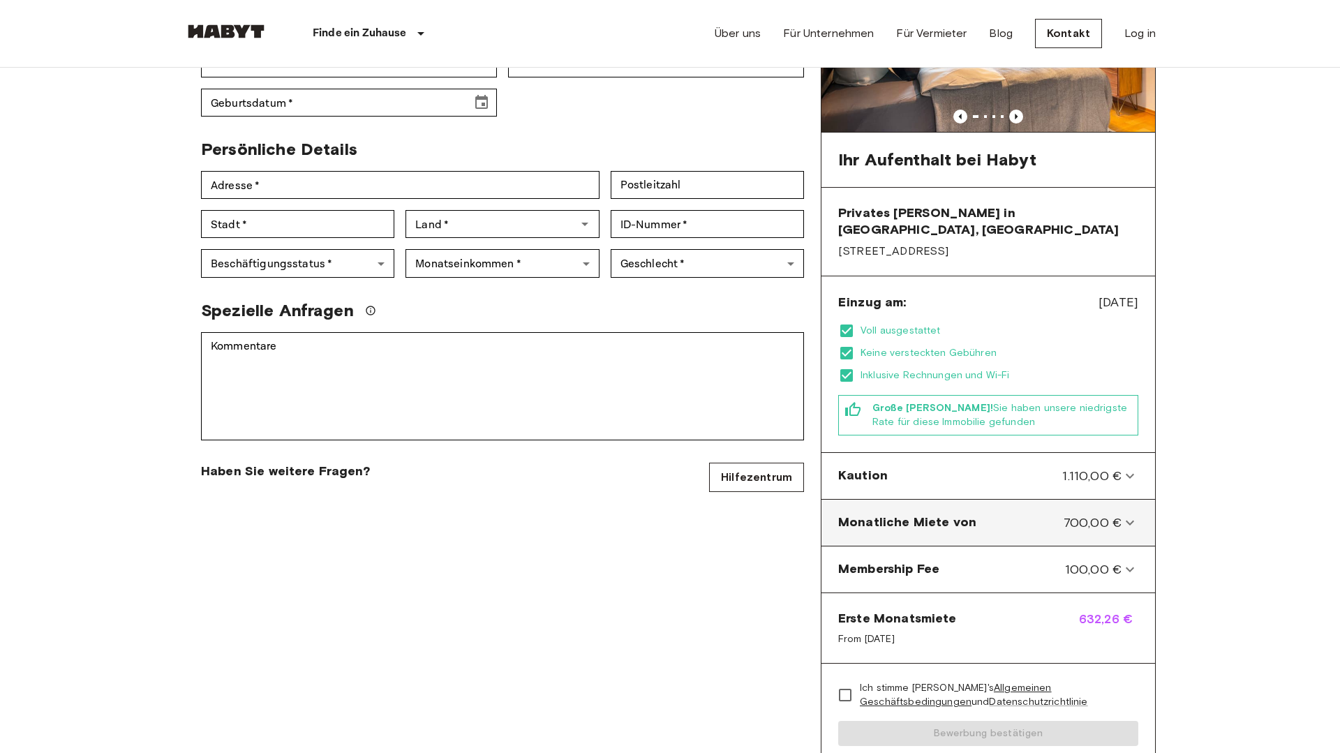
click at [969, 514] on span "Monatliche Miete von" at bounding box center [907, 523] width 138 height 18
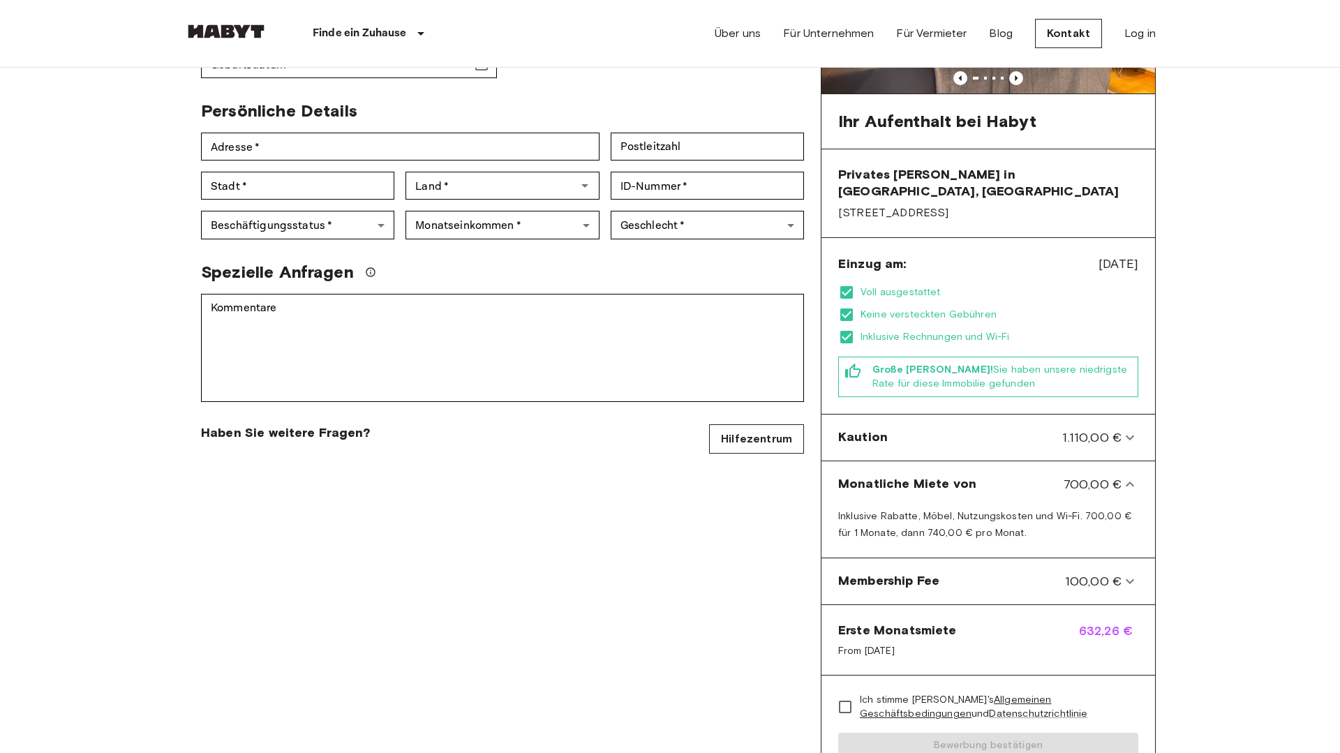
scroll to position [189, 0]
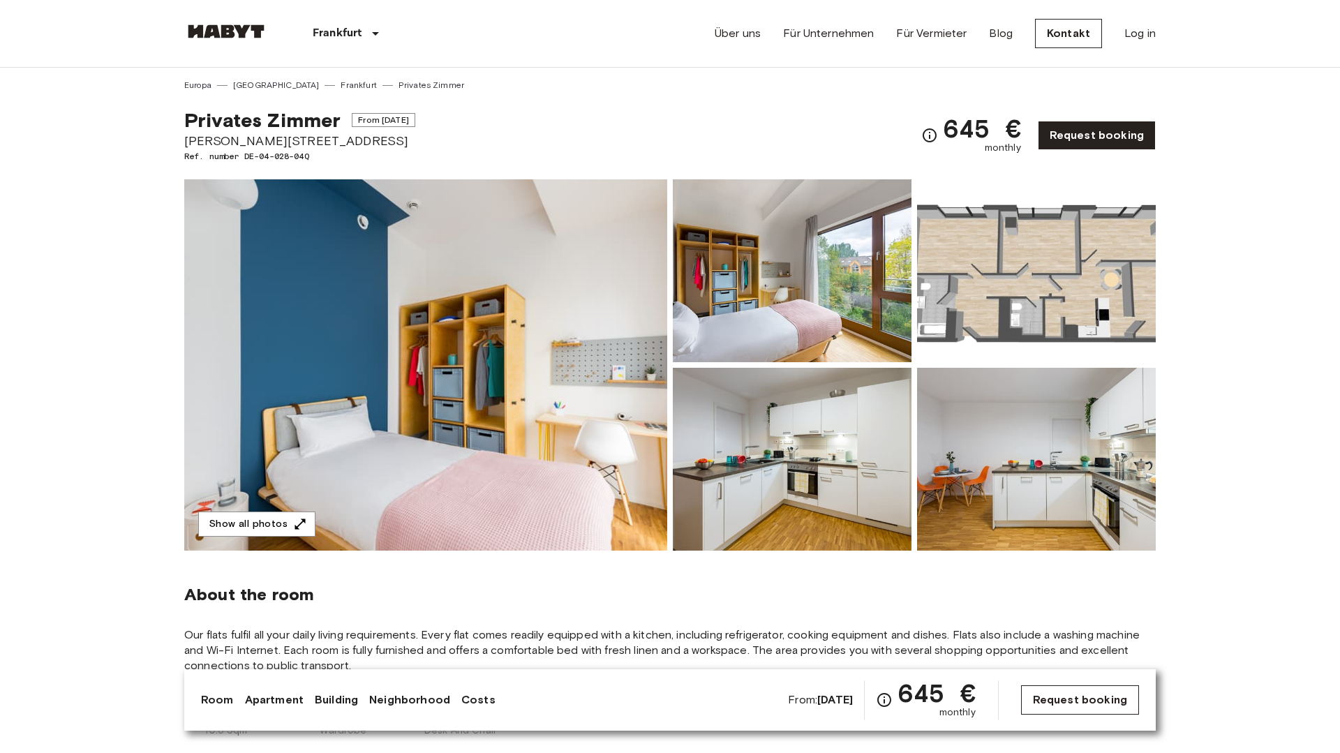
click at [1093, 690] on link "Request booking" at bounding box center [1080, 700] width 118 height 29
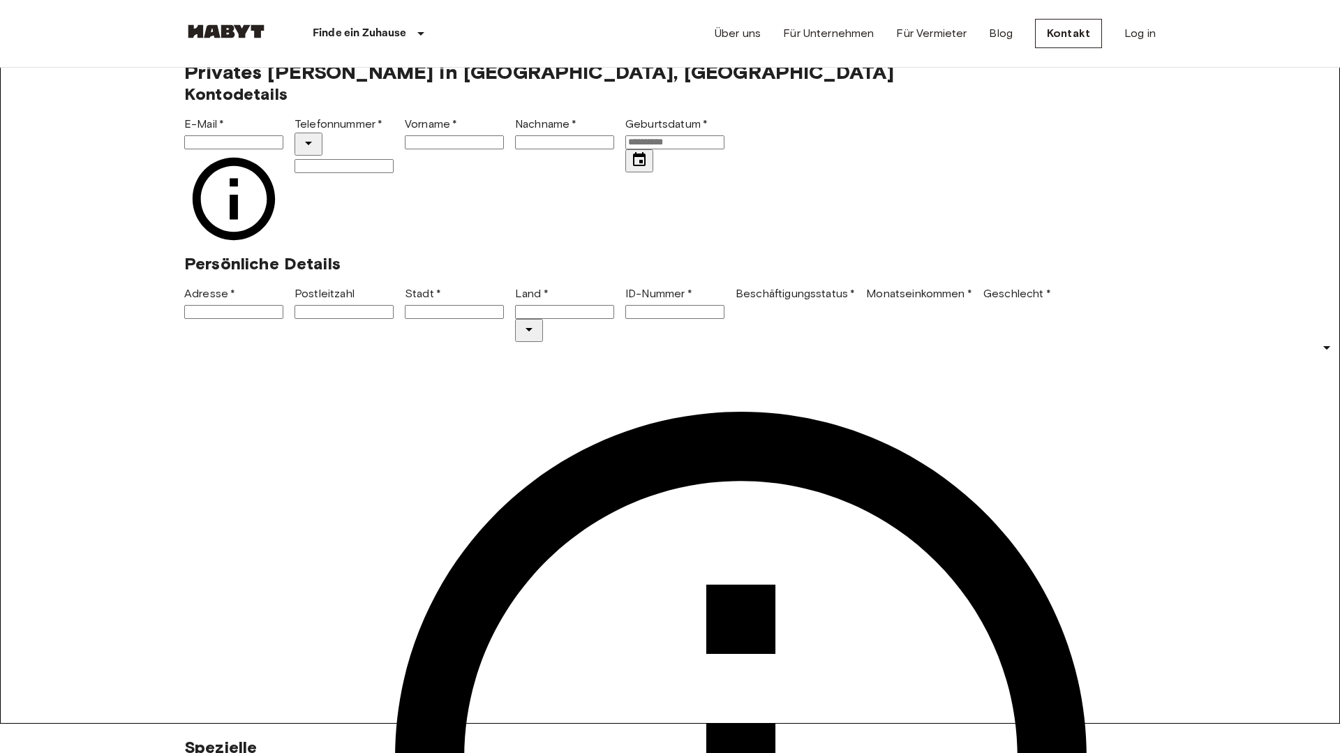
scroll to position [34, 0]
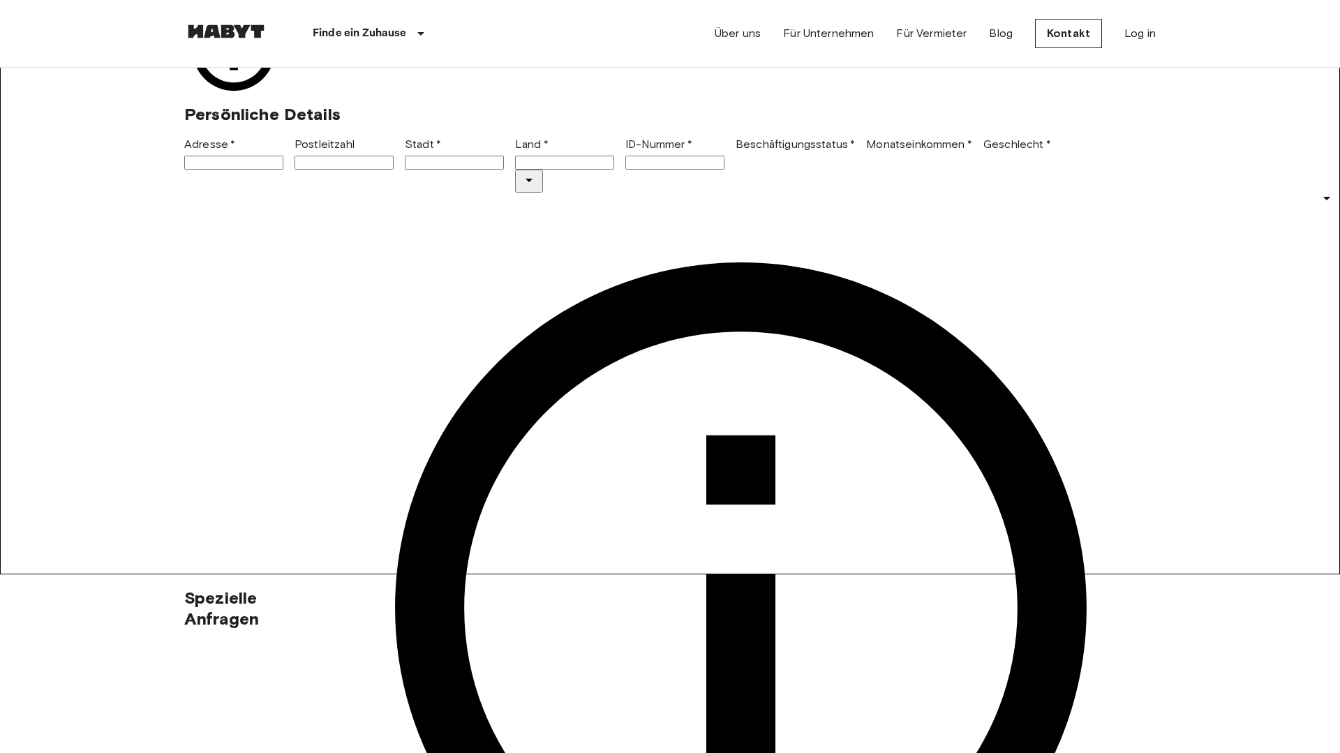
scroll to position [208, 0]
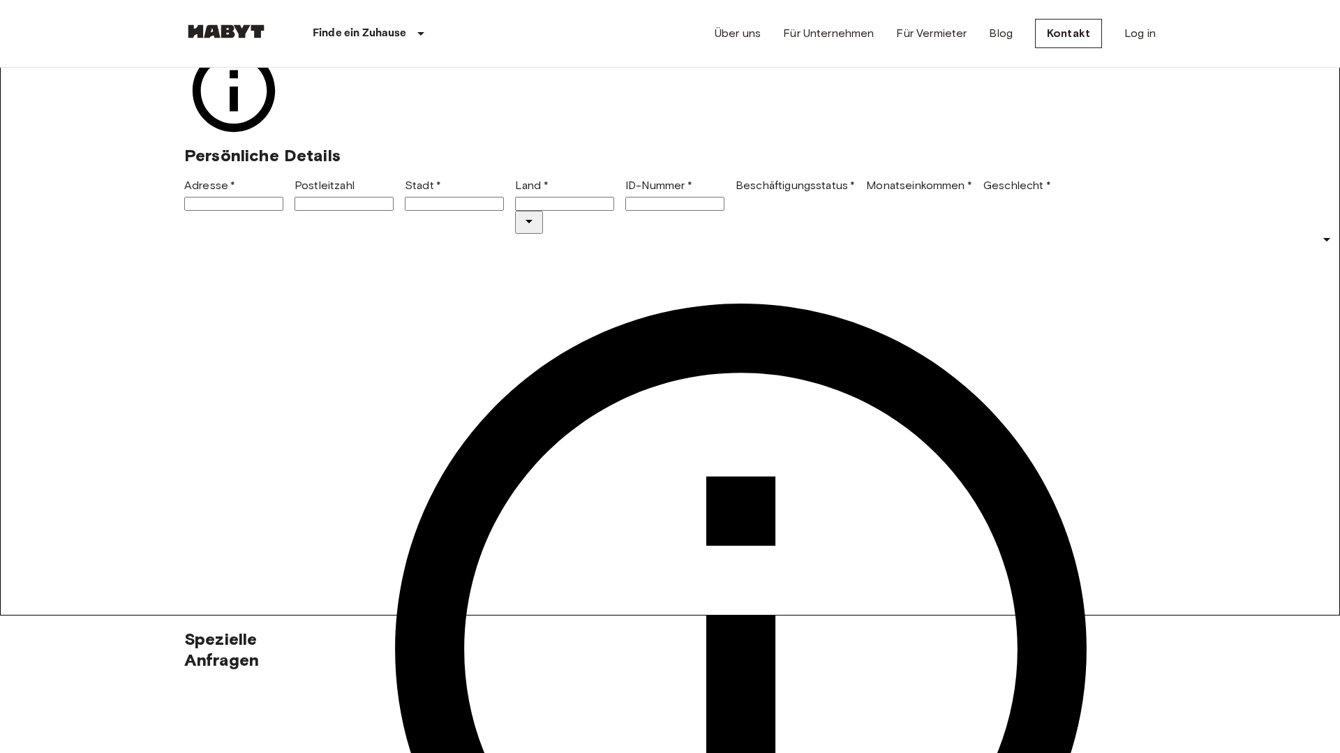
scroll to position [0, 0]
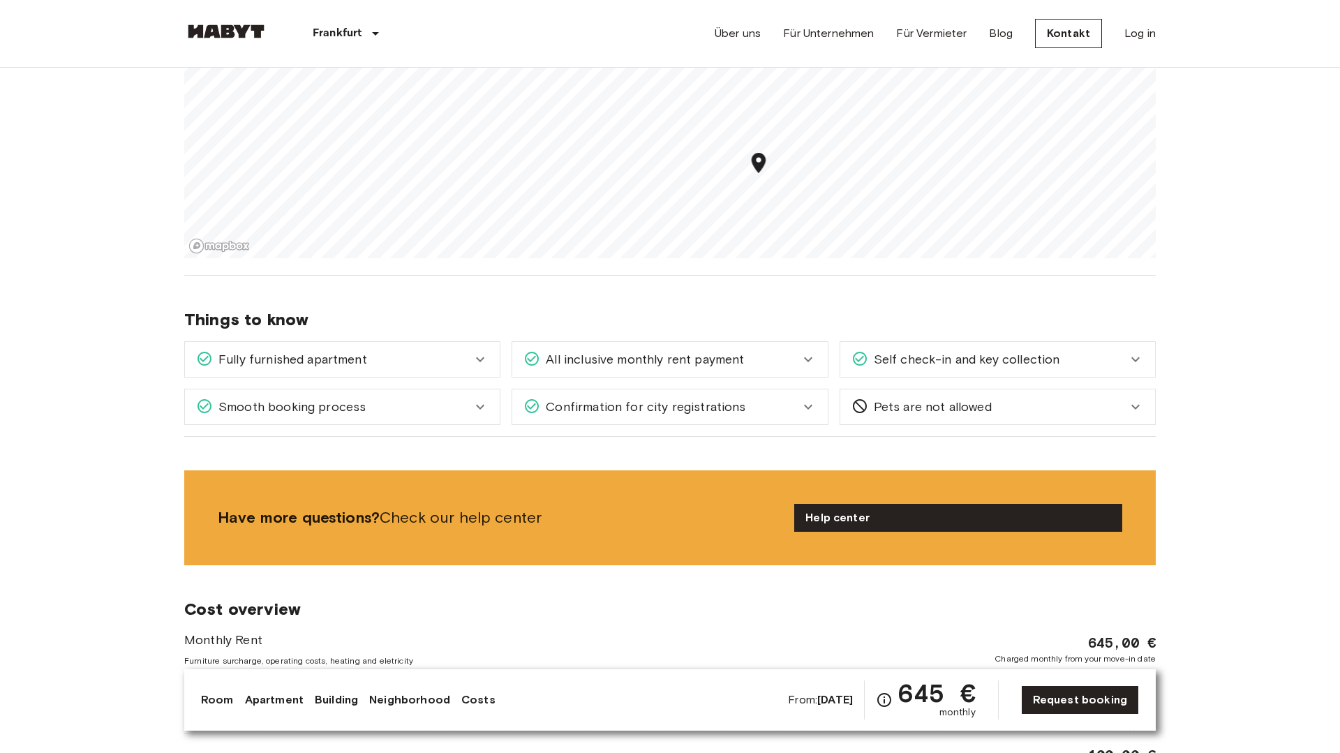
scroll to position [1505, 0]
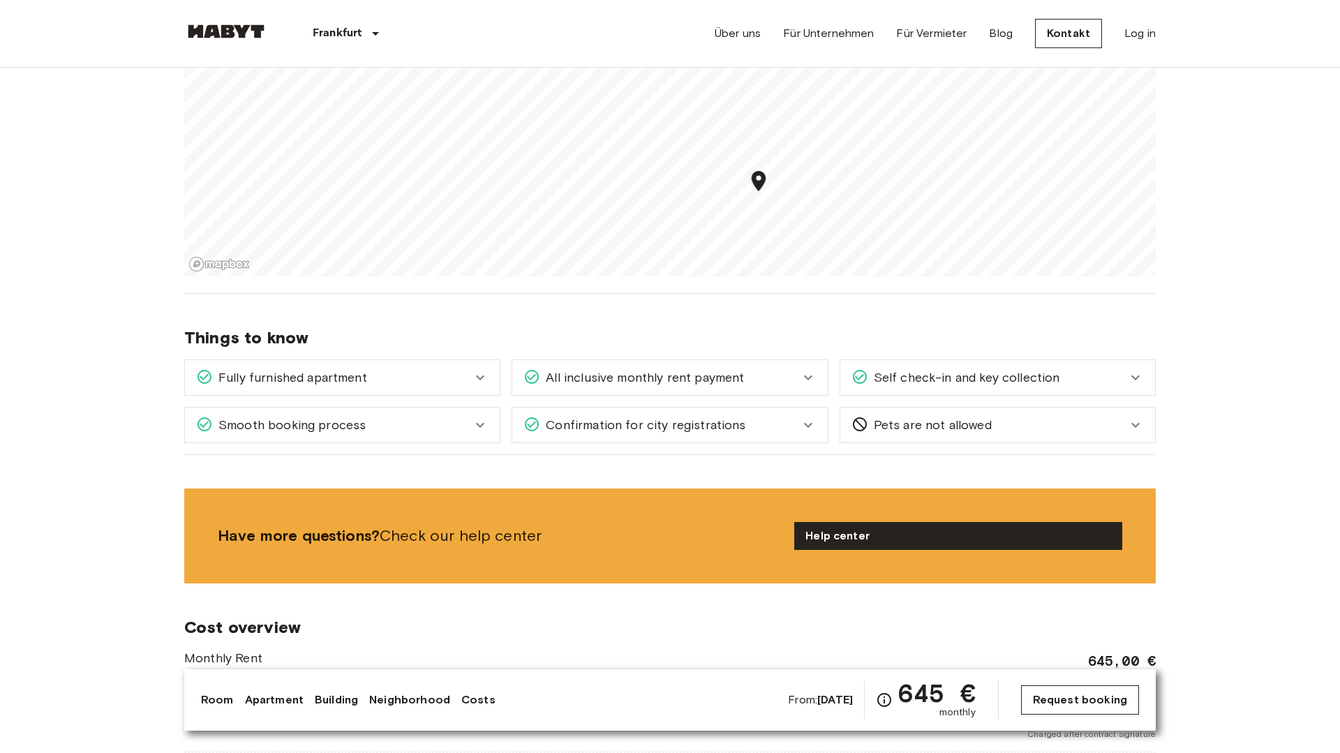
click at [1068, 700] on link "Request booking" at bounding box center [1080, 700] width 118 height 29
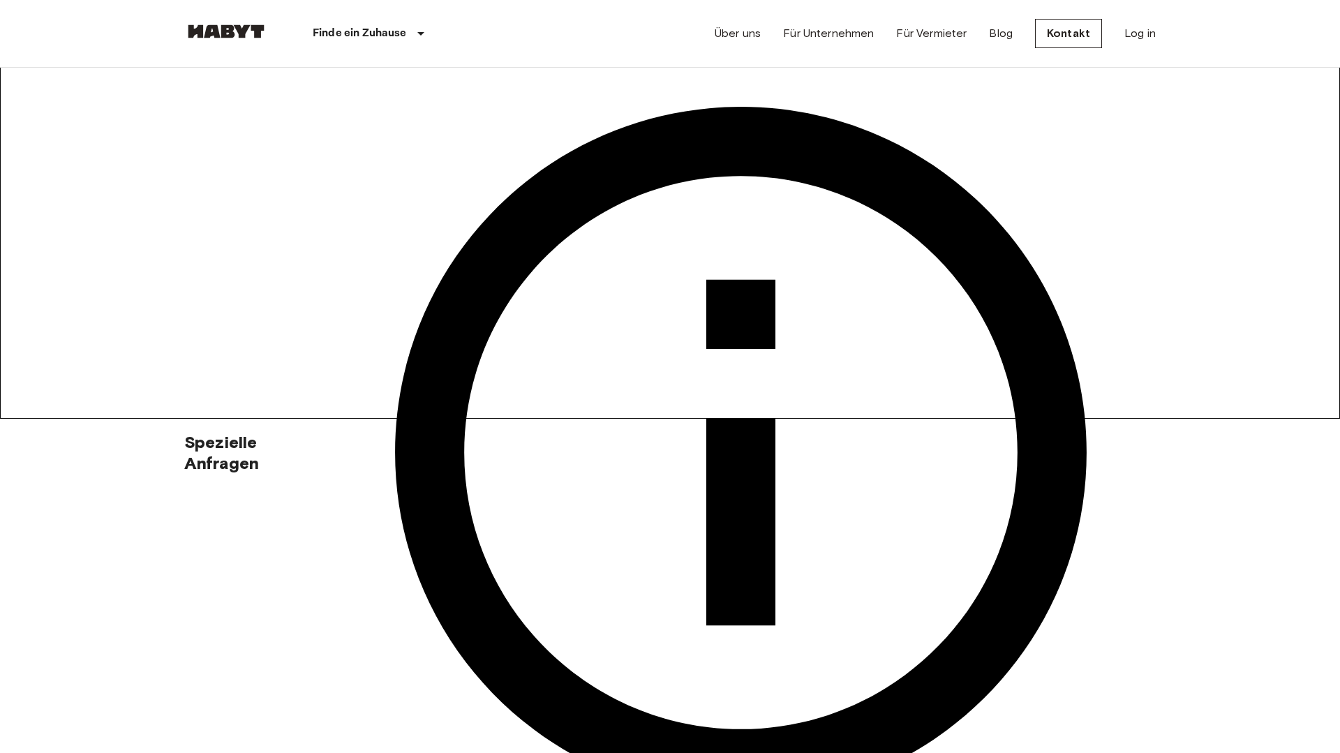
scroll to position [336, 0]
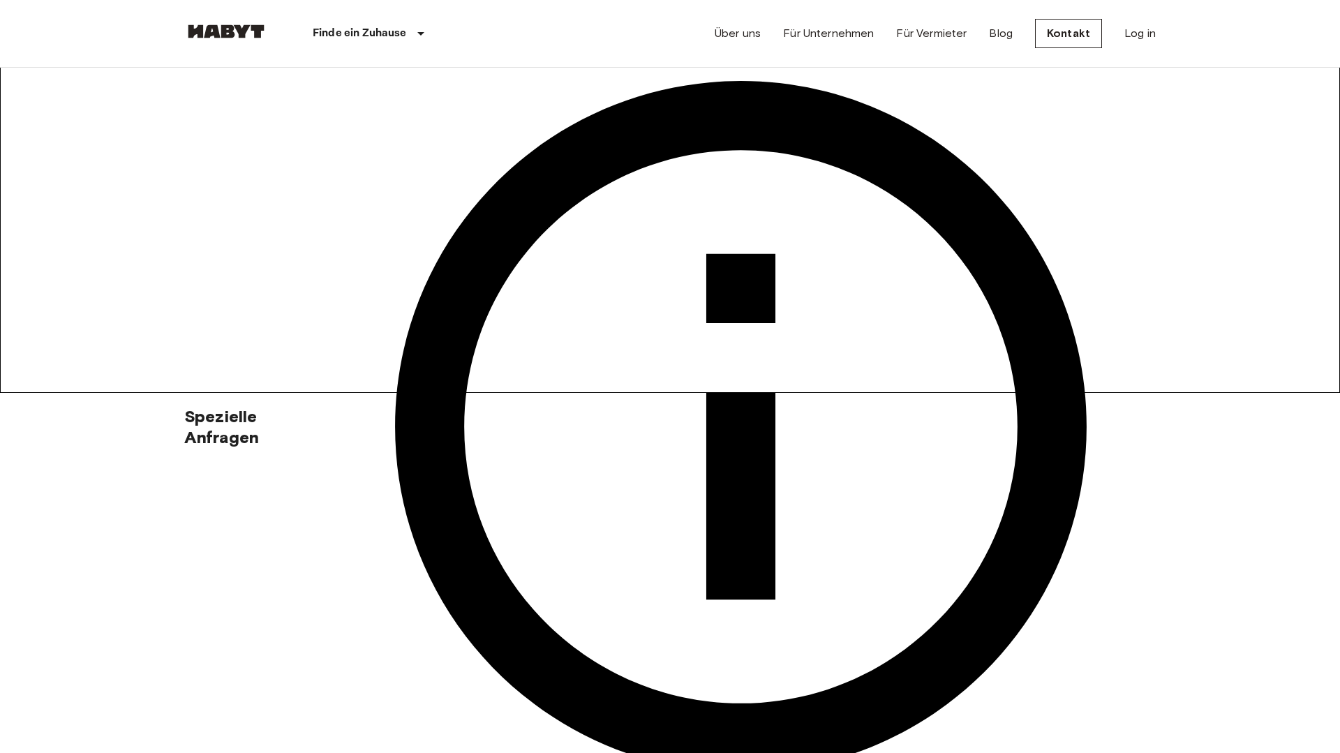
scroll to position [0, 0]
